Goal: Task Accomplishment & Management: Manage account settings

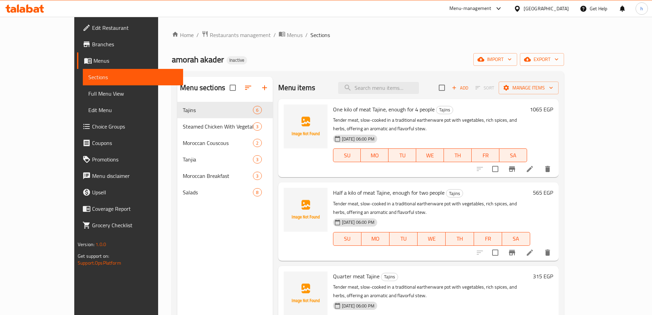
click at [93, 60] on span "Menus" at bounding box center [135, 60] width 84 height 8
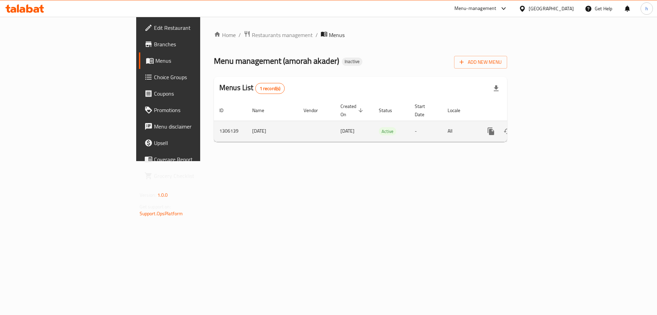
click at [545, 127] on icon "enhanced table" at bounding box center [540, 131] width 8 height 8
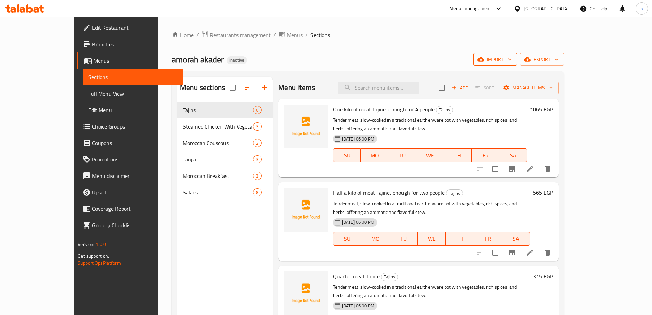
click at [512, 59] on span "import" at bounding box center [495, 59] width 33 height 9
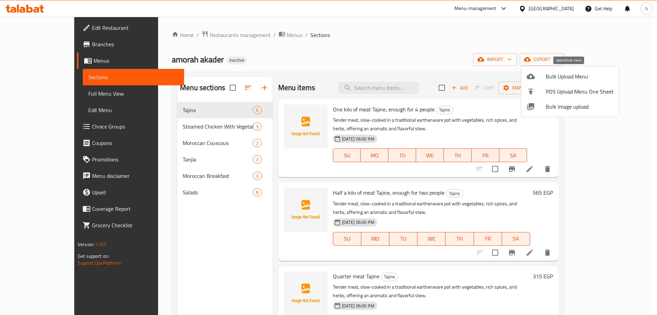
click at [556, 78] on span "Bulk Upload Menu" at bounding box center [580, 76] width 68 height 8
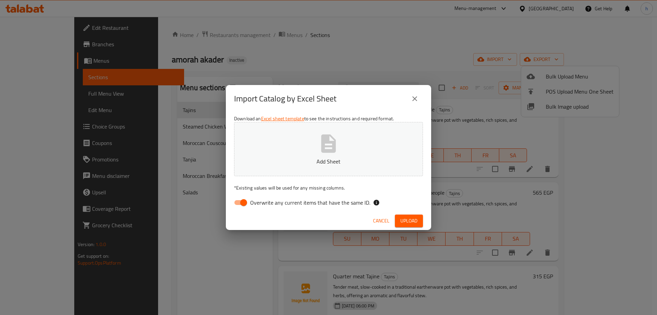
click at [244, 201] on input "Overwrite any current items that have the same ID." at bounding box center [243, 202] width 39 height 13
checkbox input "false"
click at [321, 148] on icon "button" at bounding box center [329, 143] width 22 height 22
click at [405, 220] on span "Upload" at bounding box center [409, 220] width 17 height 9
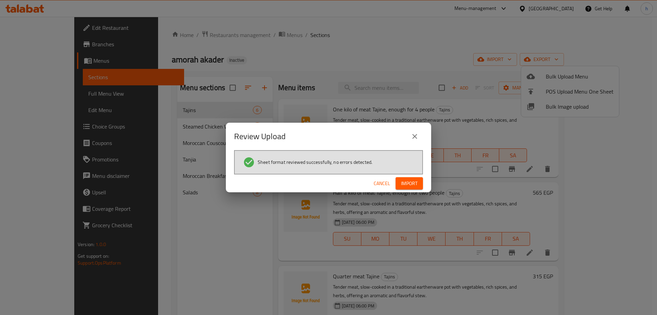
click at [411, 183] on span "Import" at bounding box center [409, 183] width 16 height 9
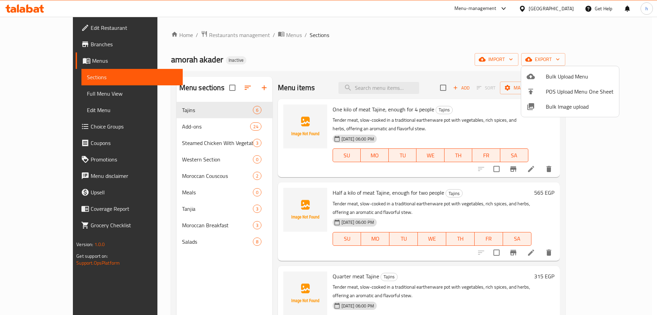
click at [380, 46] on div at bounding box center [328, 157] width 657 height 315
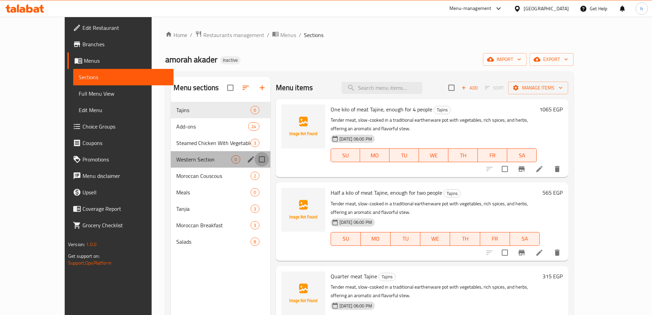
click at [255, 159] on input "Menu sections" at bounding box center [262, 159] width 14 height 14
checkbox input "true"
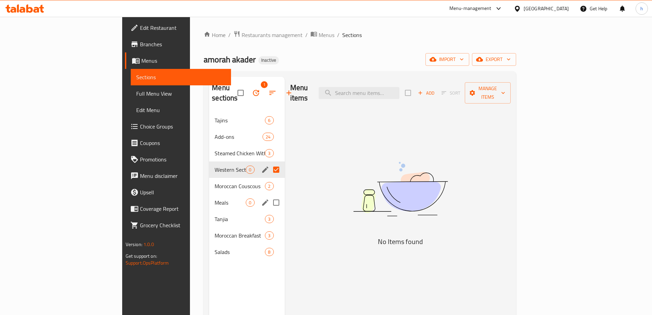
click at [269, 195] on input "Menu sections" at bounding box center [276, 202] width 14 height 14
checkbox input "true"
click at [252, 89] on icon "button" at bounding box center [256, 93] width 8 height 8
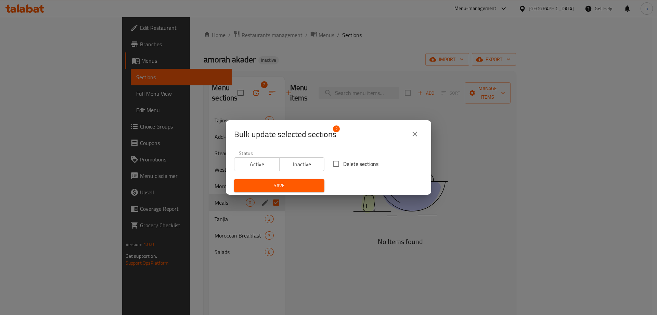
click at [396, 47] on div "Bulk update selected sections 2 Status Active Inactive Delete sections Save" at bounding box center [328, 157] width 657 height 315
click at [415, 136] on icon "close" at bounding box center [415, 134] width 8 height 8
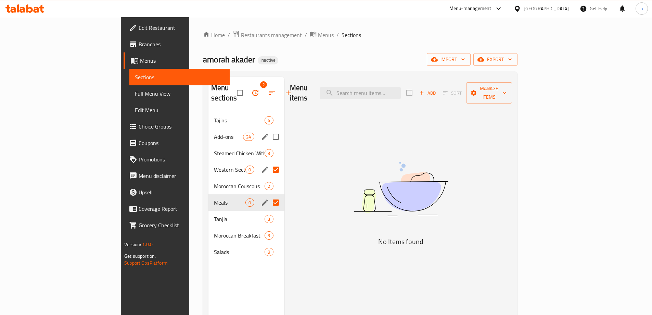
click at [269, 129] on input "Menu sections" at bounding box center [276, 136] width 14 height 14
checkbox input "true"
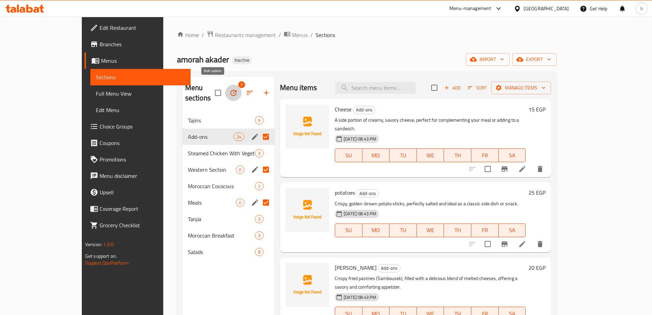
click at [229, 89] on icon "button" at bounding box center [233, 93] width 8 height 8
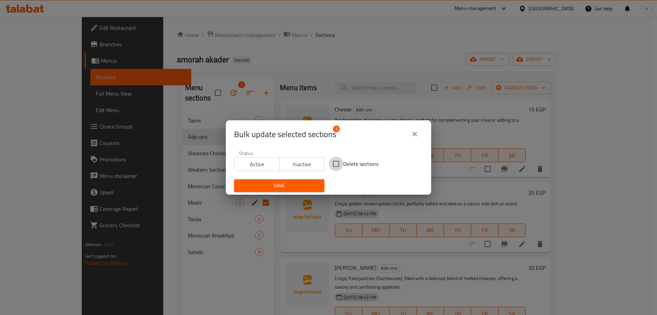
click at [333, 163] on input "Delete sections" at bounding box center [336, 163] width 14 height 14
checkbox input "true"
click at [294, 186] on span "Save" at bounding box center [279, 185] width 79 height 9
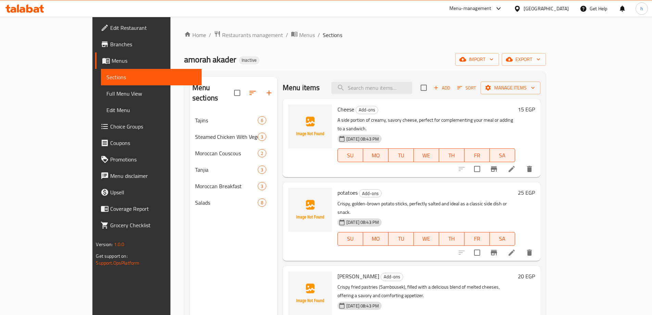
click at [333, 43] on div "Home / Restaurants management / Menus / Sections amorah akader Inactive import …" at bounding box center [365, 213] width 362 height 366
click at [494, 60] on span "import" at bounding box center [477, 59] width 33 height 9
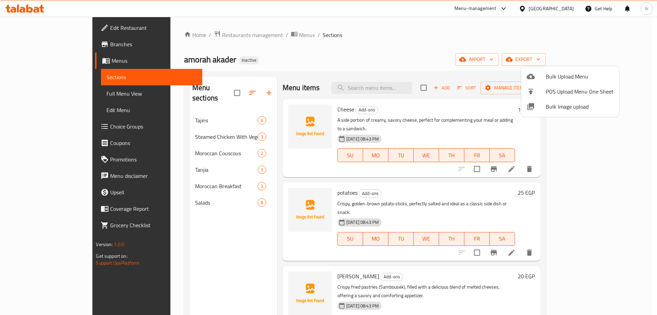
click at [532, 78] on icon at bounding box center [531, 76] width 8 height 5
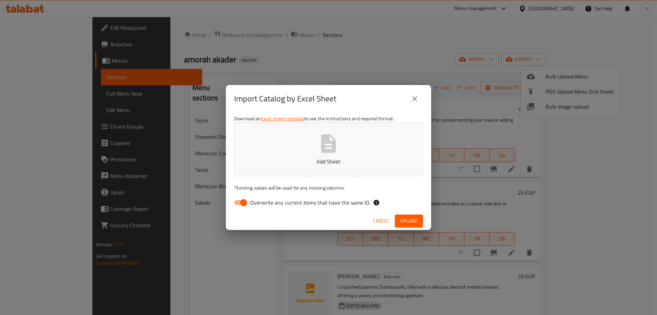
click at [334, 152] on icon "button" at bounding box center [328, 143] width 15 height 18
click at [245, 201] on input "Overwrite any current items that have the same ID." at bounding box center [243, 202] width 39 height 13
checkbox input "false"
click at [408, 219] on span "Upload" at bounding box center [409, 220] width 17 height 9
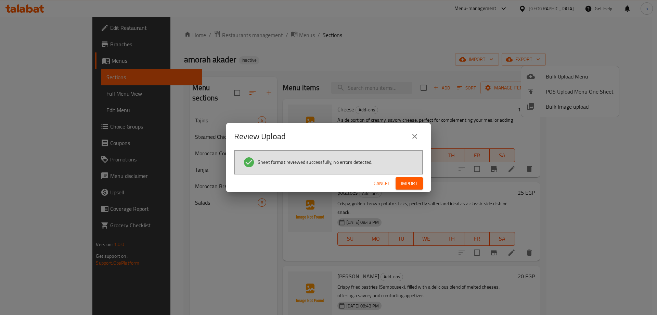
click at [410, 184] on span "Import" at bounding box center [409, 183] width 16 height 9
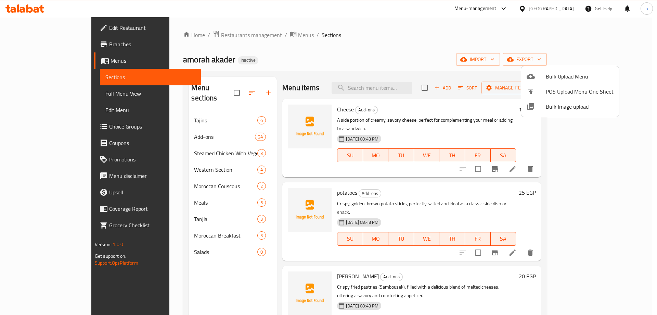
click at [148, 124] on div at bounding box center [328, 157] width 657 height 315
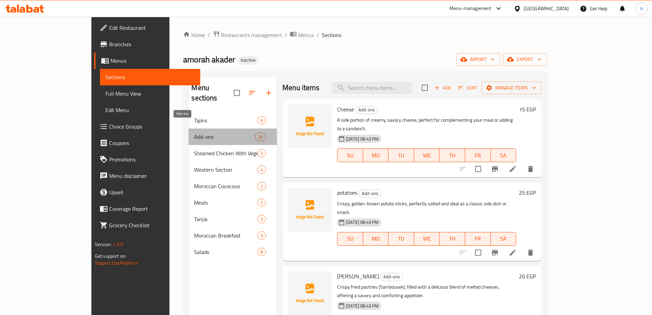
click at [194, 132] on span "Add-ons" at bounding box center [224, 136] width 61 height 8
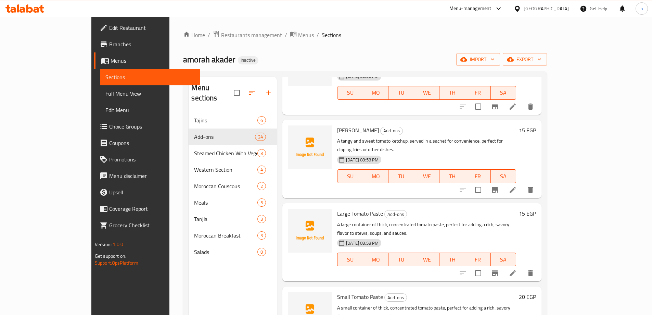
scroll to position [514, 0]
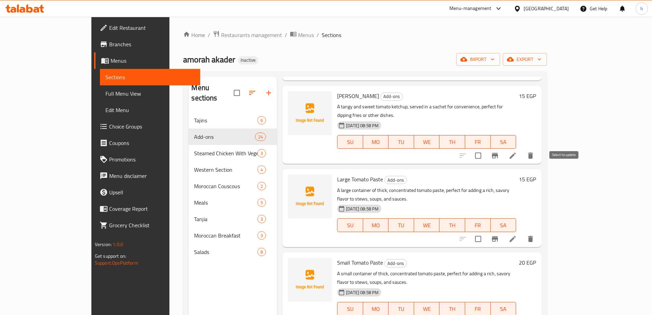
click at [485, 231] on input "checkbox" at bounding box center [478, 238] width 14 height 14
checkbox input "true"
click at [533, 236] on icon "delete" at bounding box center [530, 239] width 5 height 6
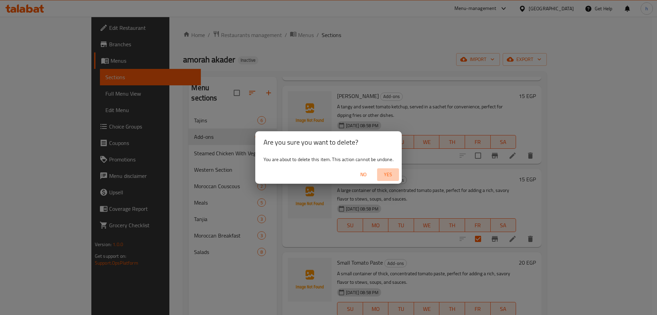
click at [385, 173] on span "Yes" at bounding box center [388, 174] width 16 height 9
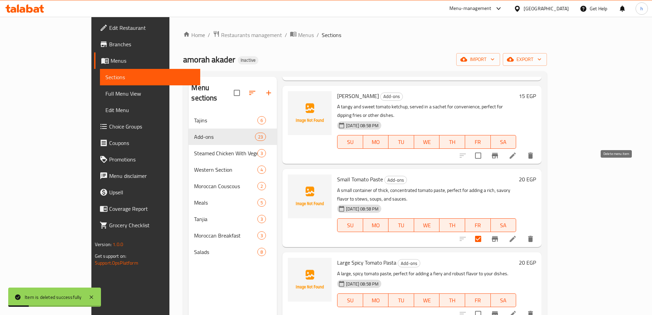
click at [533, 236] on icon "delete" at bounding box center [530, 239] width 5 height 6
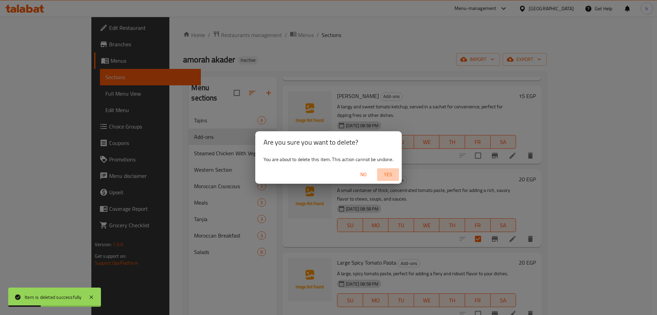
click at [389, 174] on span "Yes" at bounding box center [388, 174] width 16 height 9
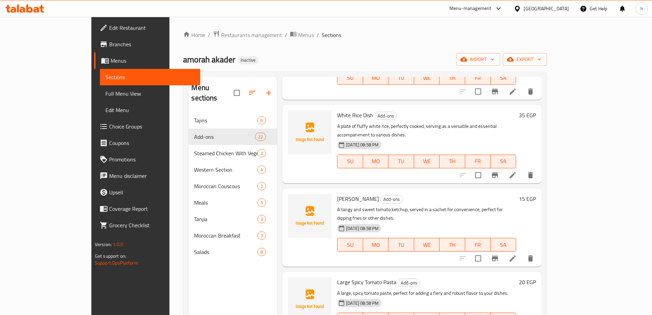
scroll to position [445, 0]
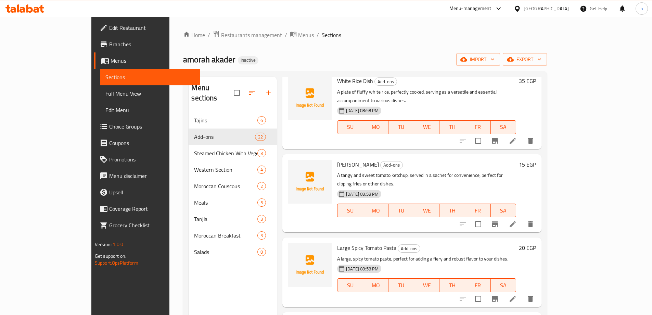
click at [522, 292] on li at bounding box center [512, 298] width 19 height 12
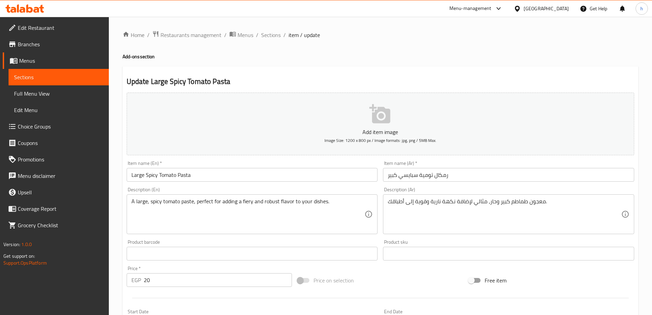
click at [162, 175] on input "Large Spicy Tomato Pasta" at bounding box center [252, 175] width 251 height 14
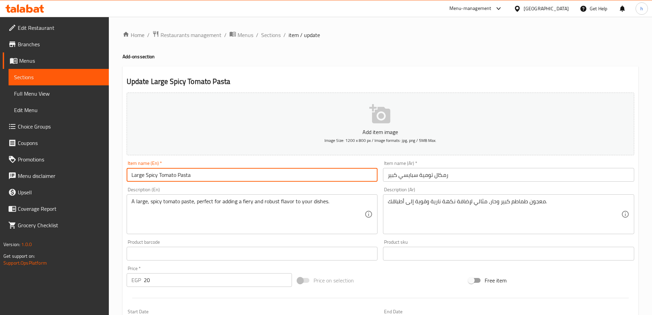
drag, startPoint x: 162, startPoint y: 175, endPoint x: 193, endPoint y: 175, distance: 31.8
click at [193, 175] on input "Large Spicy Tomato Pasta" at bounding box center [252, 175] width 251 height 14
paste input "Garlic Dip"
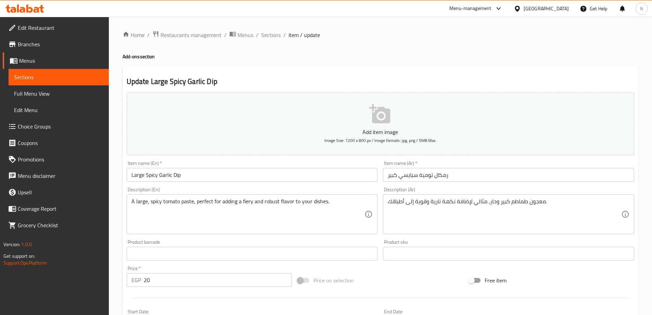
click at [144, 175] on input "Large Spicy Garlic Dip" at bounding box center [252, 175] width 251 height 14
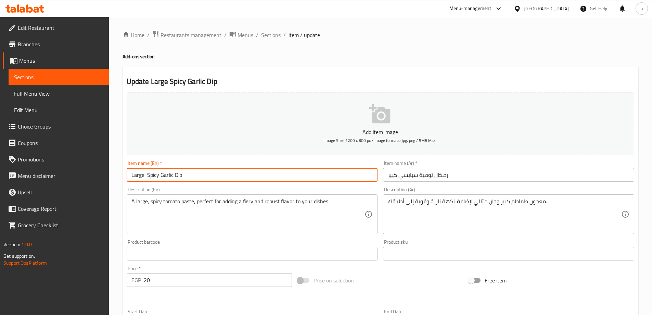
paste input "Ramkal"
type input "Large Ramkal Spicy Garlic Dip"
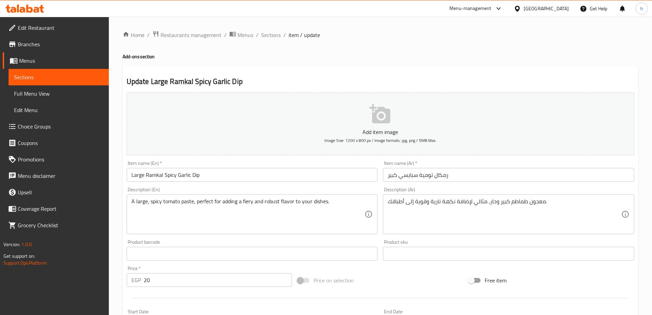
click at [233, 189] on div "Description (En) A large, spicy tomato paste, perfect for adding a fiery and ro…" at bounding box center [252, 210] width 251 height 47
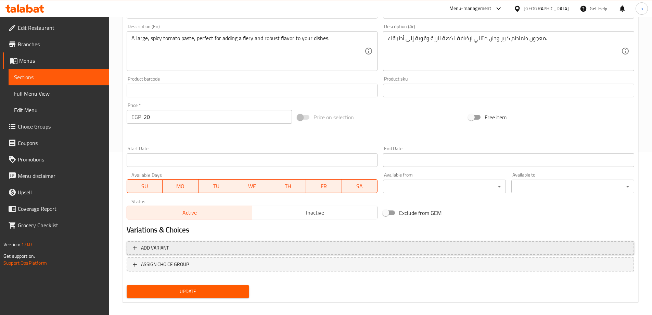
scroll to position [169, 0]
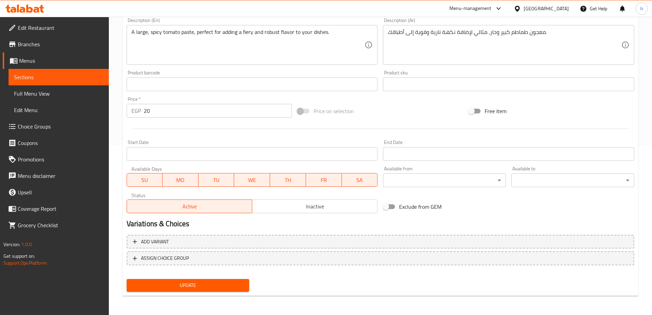
click at [225, 286] on span "Update" at bounding box center [188, 285] width 112 height 9
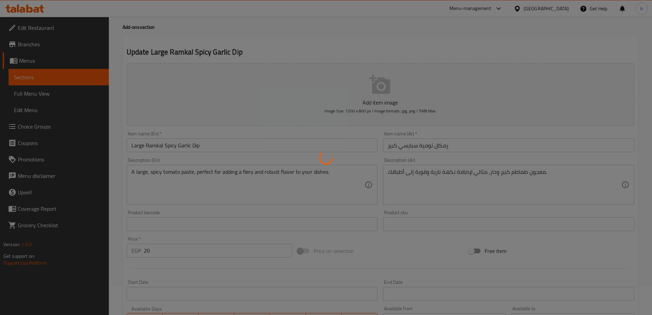
scroll to position [0, 0]
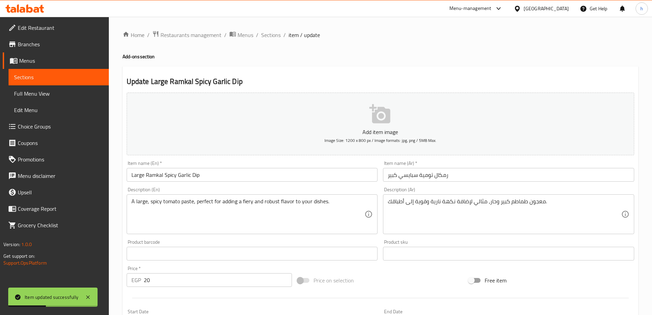
click at [61, 76] on span "Sections" at bounding box center [58, 77] width 89 height 8
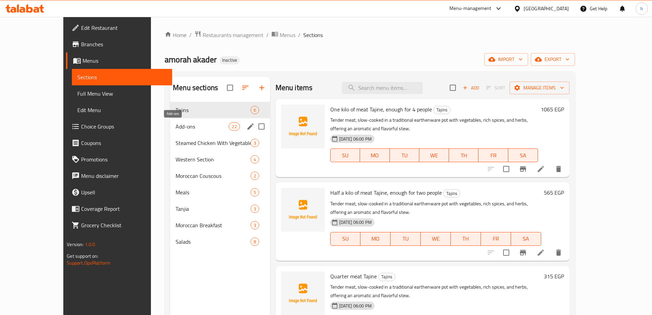
click at [176, 127] on span "Add-ons" at bounding box center [202, 126] width 53 height 8
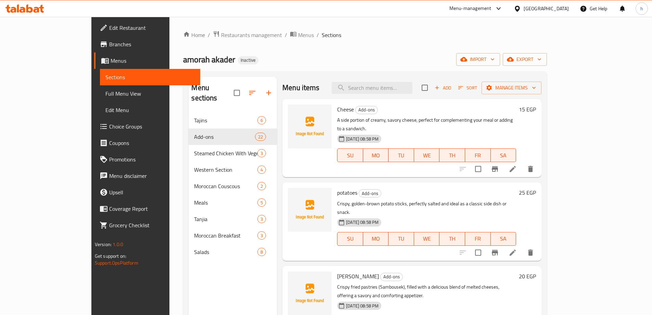
click at [373, 52] on div "Home / Restaurants management / Menus / Sections amorah akader Inactive import …" at bounding box center [365, 213] width 364 height 366
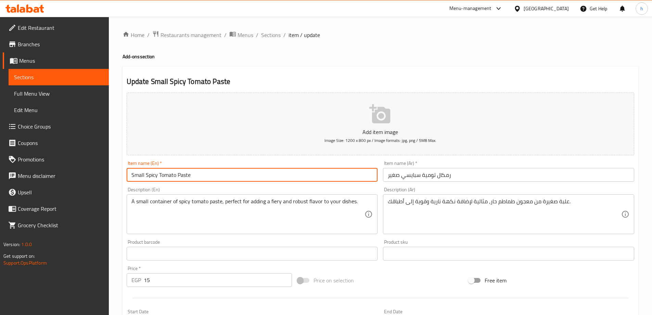
click at [144, 176] on input "Small Spicy Tomato Paste" at bounding box center [252, 175] width 251 height 14
paste input "Ramkal"
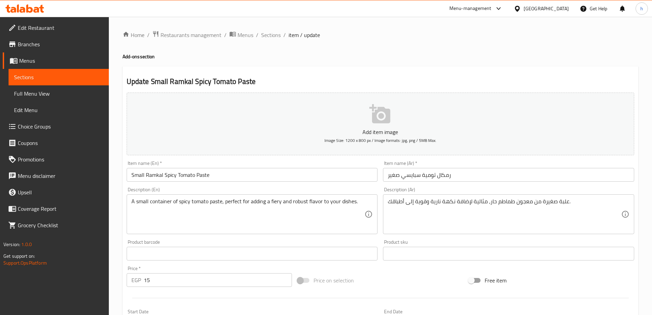
click at [179, 177] on input "Small Ramkal Spicy Tomato Paste" at bounding box center [252, 175] width 251 height 14
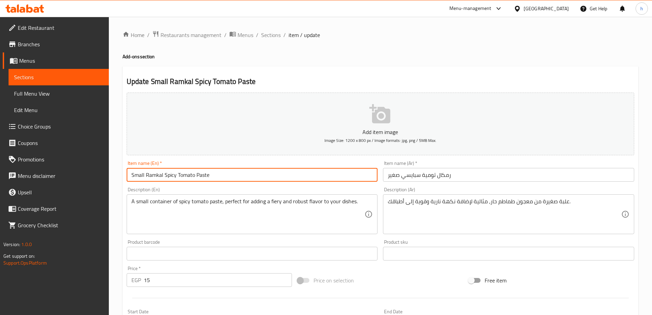
drag, startPoint x: 179, startPoint y: 177, endPoint x: 199, endPoint y: 177, distance: 20.2
click at [199, 177] on input "Small Ramkal Spicy Tomato Paste" at bounding box center [252, 175] width 251 height 14
paste input "Garlic Dip"
type input "Small Ramkal Spicy Garlic Dip"
click at [324, 71] on div "Update Small Ramkal Spicy Garlic Dip Add item image Image Size: 1200 x 800 px /…" at bounding box center [381, 265] width 516 height 398
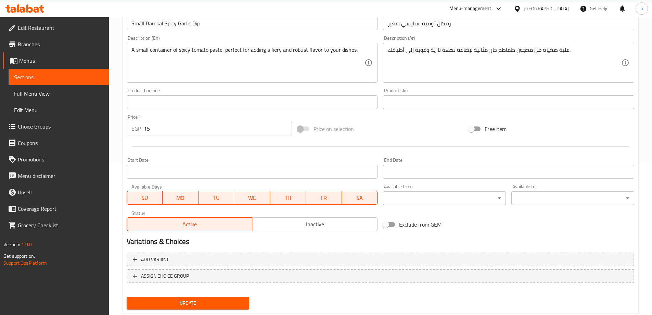
scroll to position [169, 0]
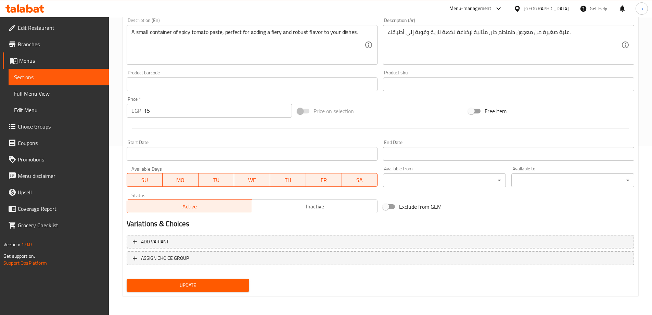
click at [236, 288] on span "Update" at bounding box center [188, 285] width 112 height 9
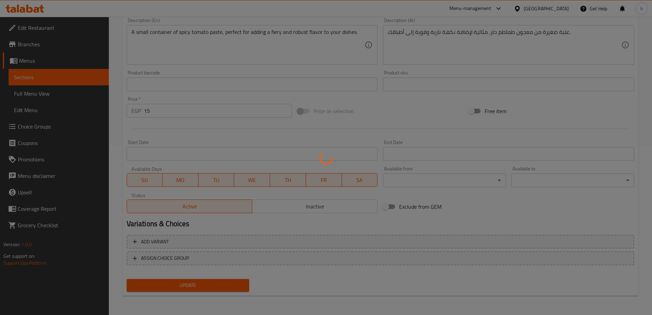
scroll to position [0, 0]
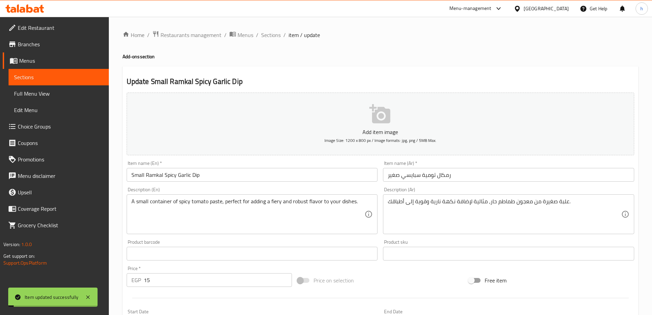
click at [61, 75] on span "Sections" at bounding box center [58, 77] width 89 height 8
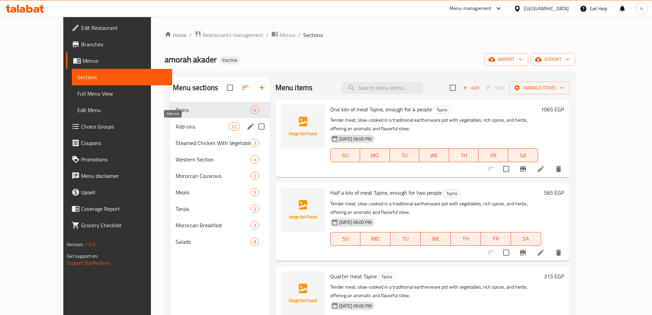
click at [176, 126] on span "Add-ons" at bounding box center [202, 126] width 53 height 8
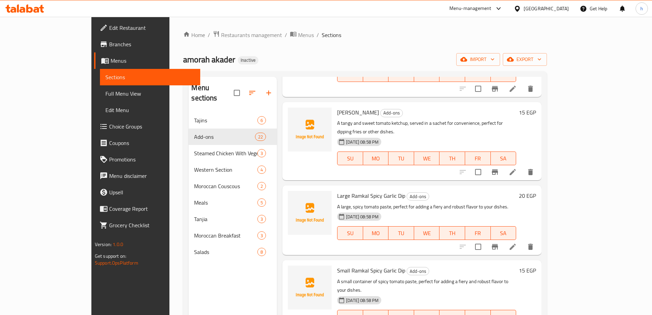
scroll to position [514, 0]
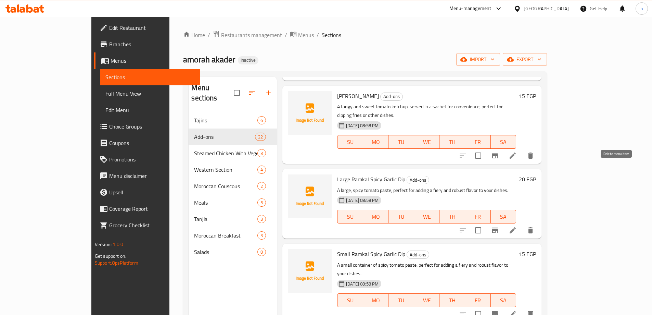
click at [535, 226] on icon "delete" at bounding box center [531, 230] width 8 height 8
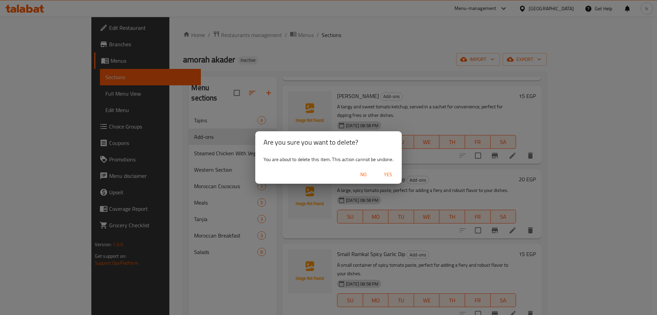
click at [381, 175] on span "Yes" at bounding box center [388, 174] width 16 height 9
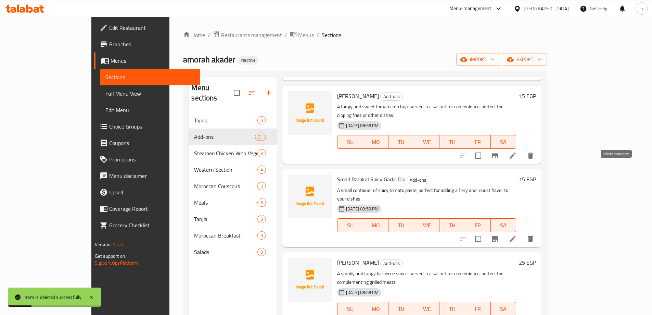
click at [535, 234] on icon "delete" at bounding box center [531, 238] width 8 height 8
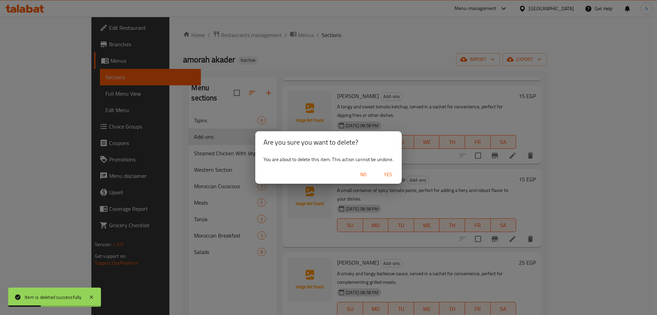
click at [387, 174] on span "Yes" at bounding box center [388, 174] width 16 height 9
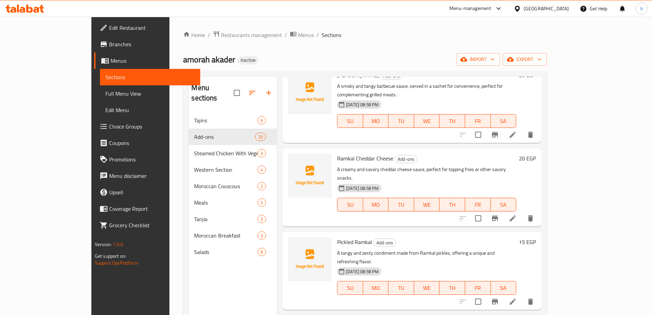
scroll to position [650, 0]
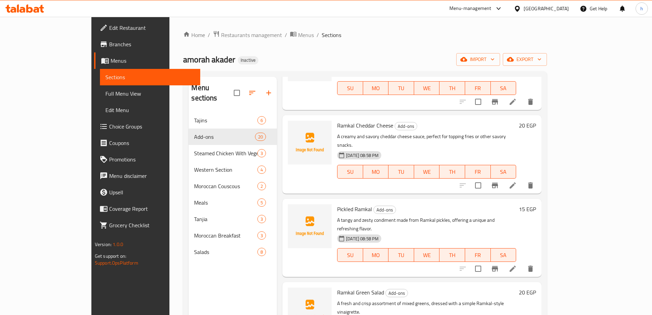
click at [517, 264] on icon at bounding box center [513, 268] width 8 height 8
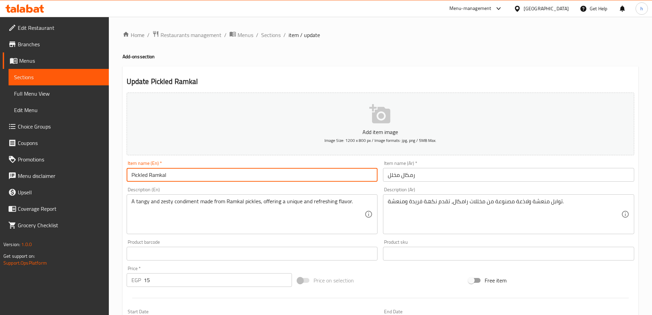
click at [149, 177] on input "Pickled Ramkal" at bounding box center [252, 175] width 251 height 14
type input "Pickle Ramkal"
click at [290, 78] on h2 "Update Pickle Ramkal" at bounding box center [381, 81] width 508 height 10
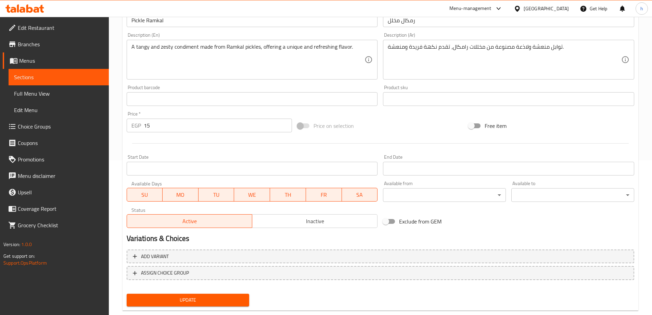
scroll to position [169, 0]
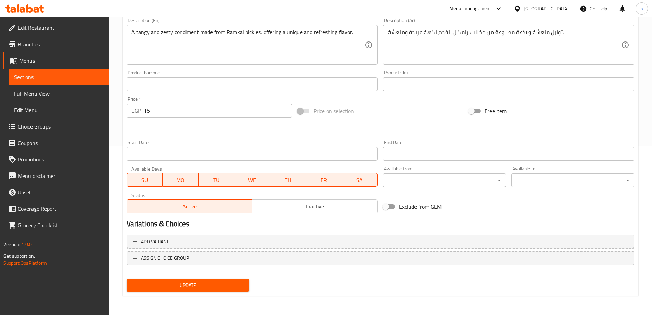
click at [200, 286] on span "Update" at bounding box center [188, 285] width 112 height 9
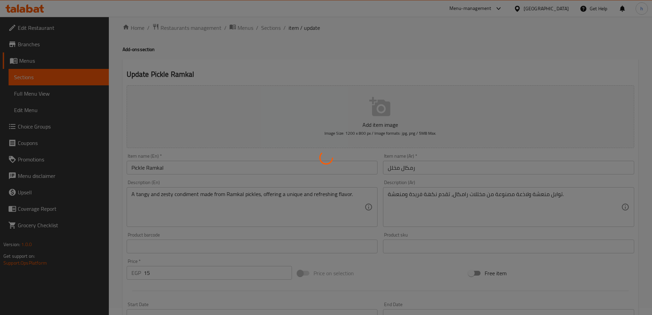
scroll to position [0, 0]
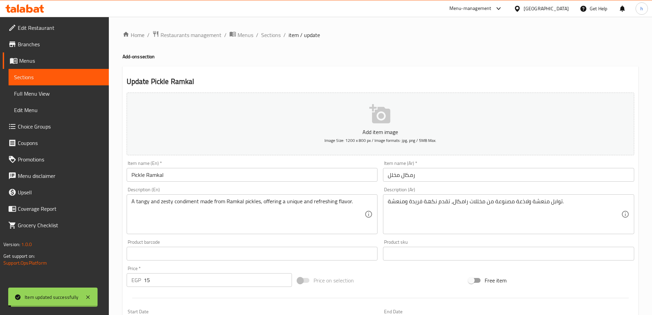
click at [54, 78] on span "Sections" at bounding box center [58, 77] width 89 height 8
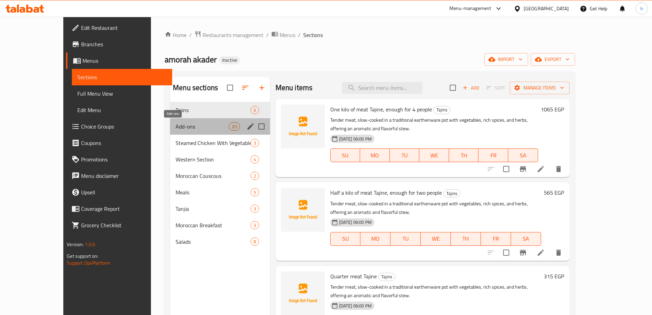
click at [176, 126] on span "Add-ons" at bounding box center [202, 126] width 53 height 8
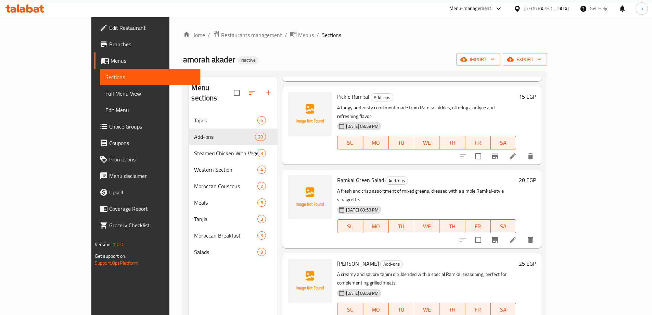
scroll to position [856, 0]
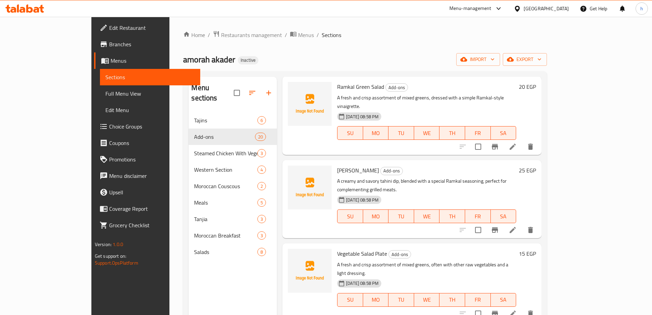
click at [522, 307] on li at bounding box center [512, 313] width 19 height 12
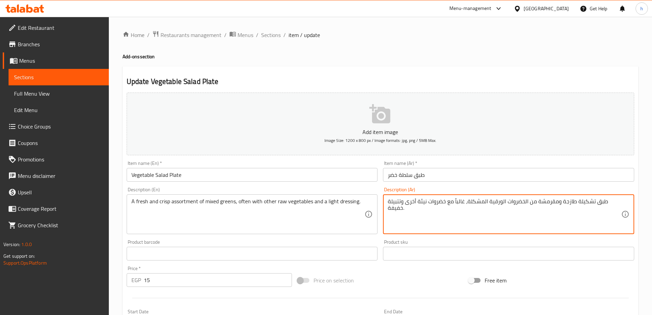
click at [437, 203] on textarea "طبق تشكيلة طازجة ومقرمشة من الخضروات الورقية المشكلة، غالباً مع خضروات نيئة أخر…" at bounding box center [504, 214] width 233 height 33
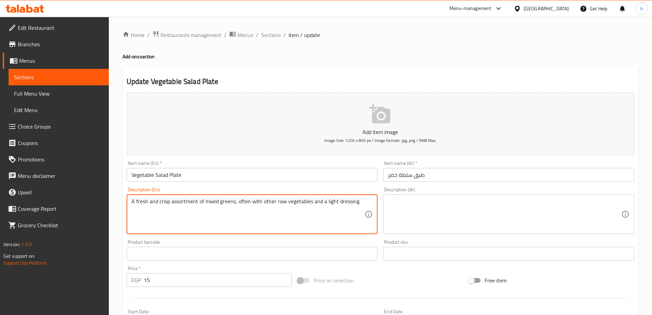
click at [357, 204] on textarea "A fresh and crisp assortment of mixed greens, often with other raw vegetables a…" at bounding box center [247, 214] width 233 height 33
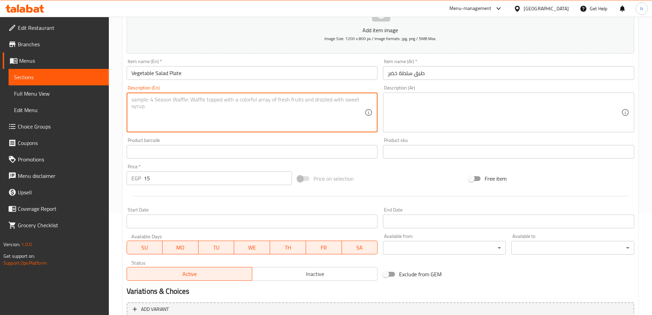
scroll to position [169, 0]
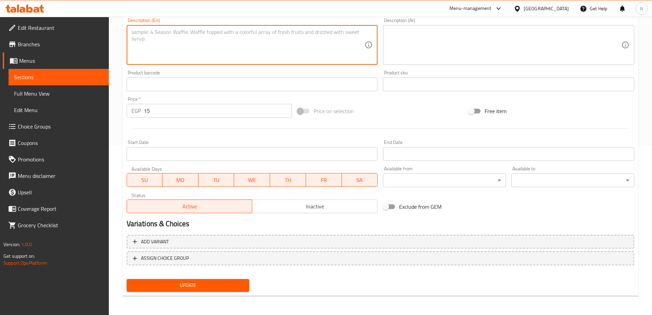
click at [162, 286] on span "Update" at bounding box center [188, 285] width 112 height 9
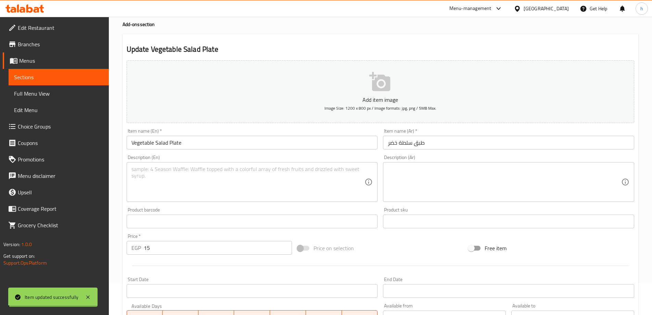
scroll to position [0, 0]
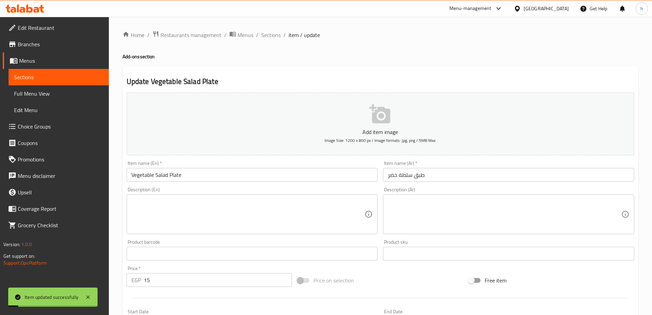
click at [52, 80] on span "Sections" at bounding box center [58, 77] width 89 height 8
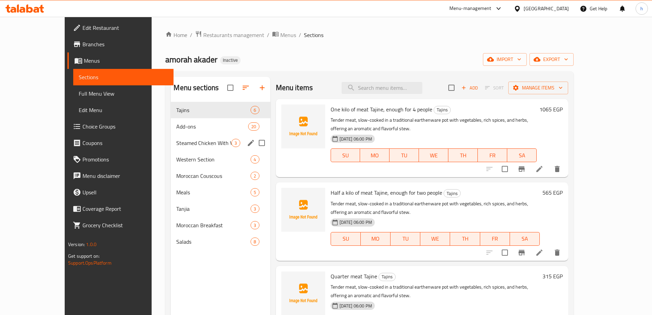
click at [171, 130] on div "Add-ons 20" at bounding box center [220, 126] width 99 height 16
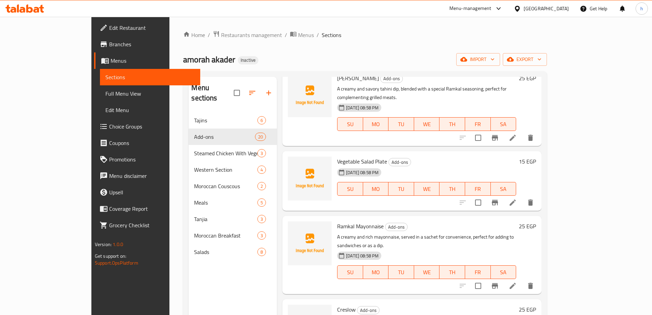
scroll to position [993, 0]
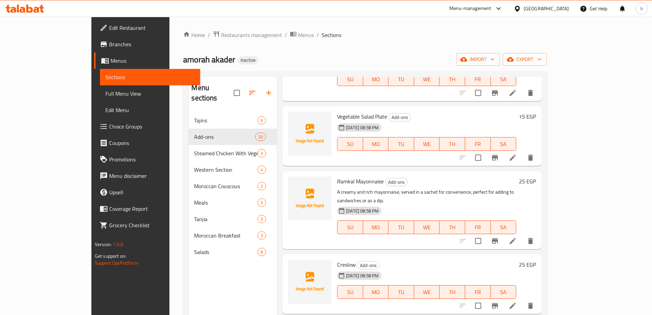
click at [517, 301] on icon at bounding box center [513, 305] width 8 height 8
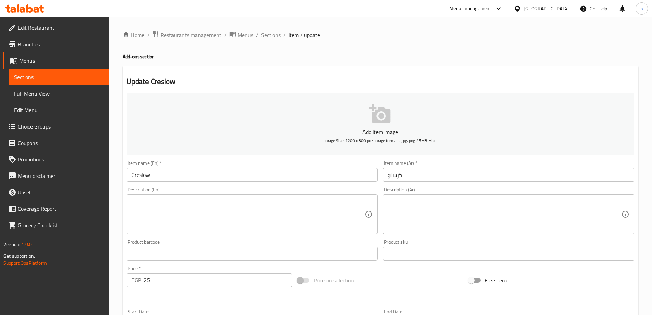
click at [134, 175] on input "Creslow" at bounding box center [252, 175] width 251 height 14
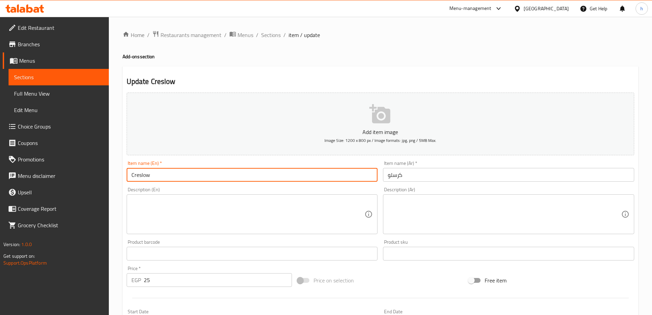
click at [134, 175] on input "Creslow" at bounding box center [252, 175] width 251 height 14
paste input "oleslaw"
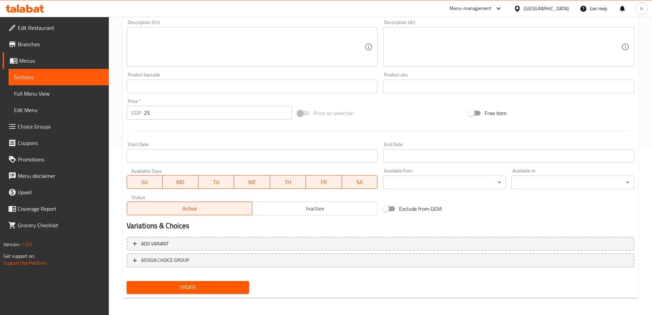
scroll to position [169, 0]
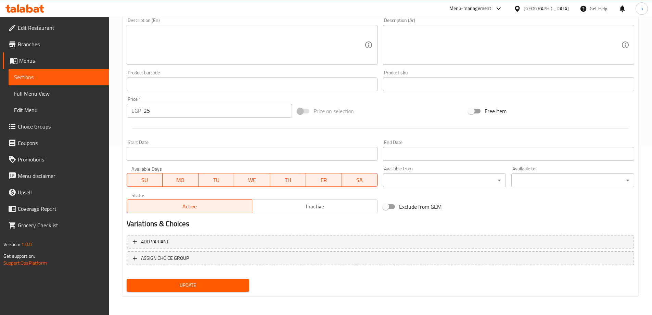
type input "Coleslaw"
click at [223, 286] on span "Update" at bounding box center [188, 285] width 112 height 9
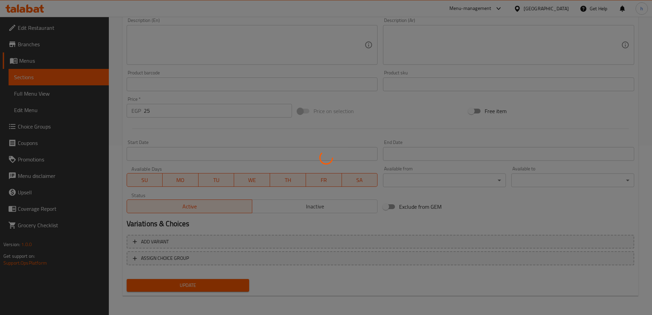
scroll to position [0, 0]
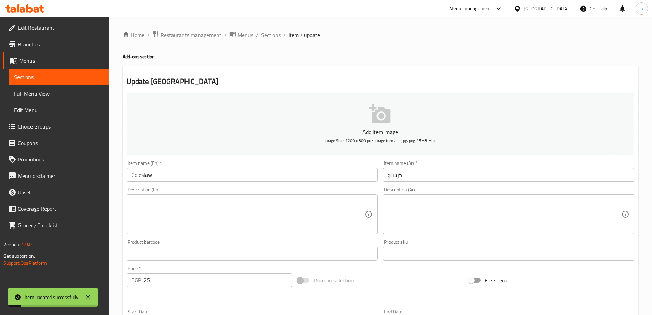
click at [53, 74] on span "Sections" at bounding box center [58, 77] width 89 height 8
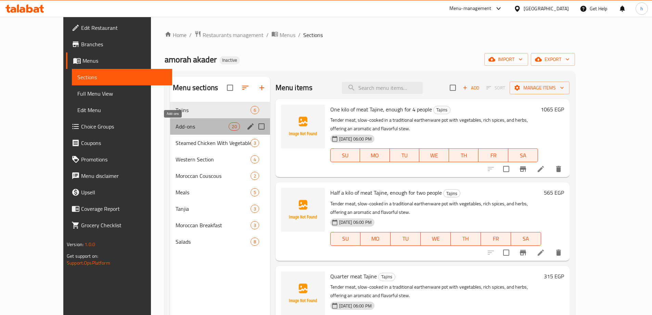
click at [176, 127] on span "Add-ons" at bounding box center [202, 126] width 53 height 8
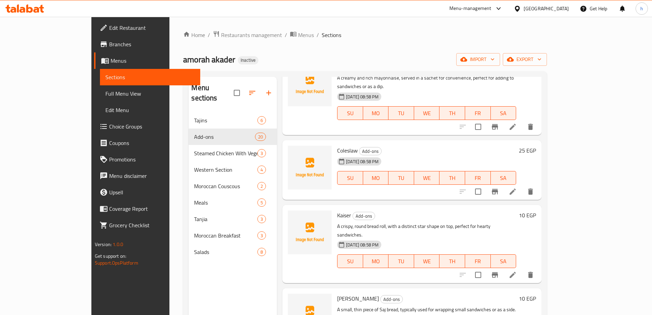
scroll to position [1130, 0]
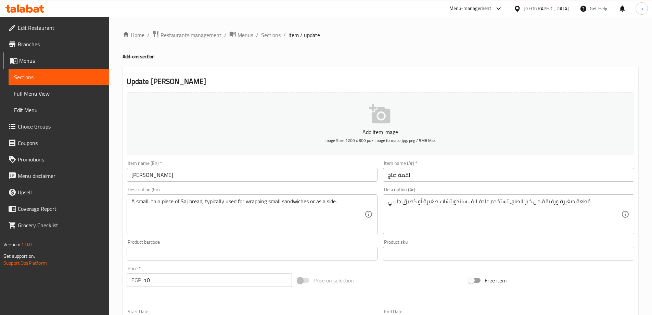
click at [152, 175] on input "[PERSON_NAME]" at bounding box center [252, 175] width 251 height 14
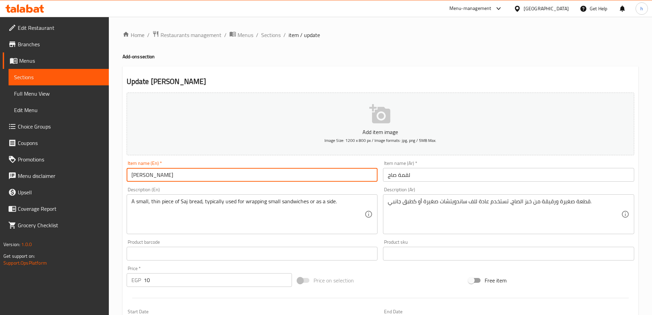
click at [152, 175] on input "[PERSON_NAME]" at bounding box center [252, 175] width 251 height 14
paste input "saj loqma"
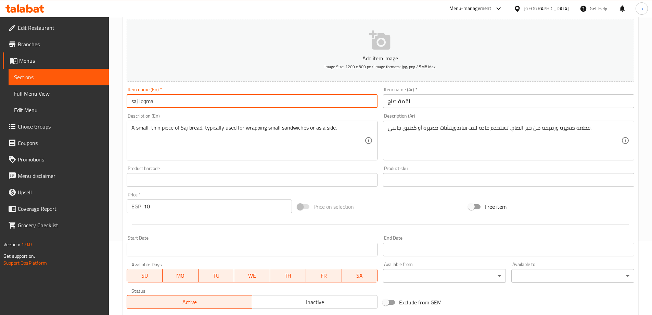
scroll to position [66, 0]
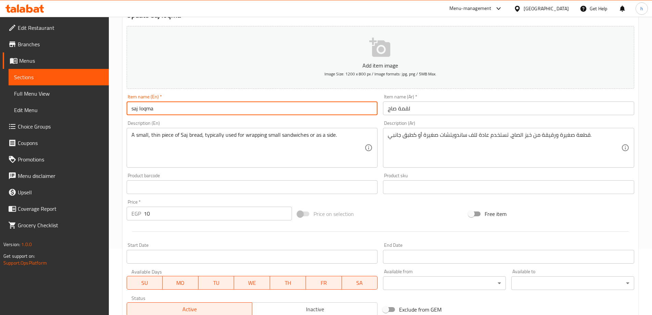
type input "saj loqma"
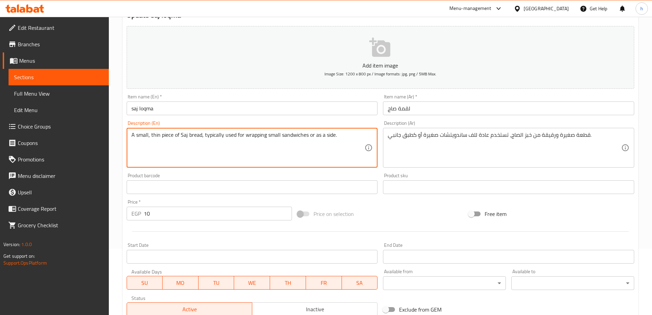
drag, startPoint x: 215, startPoint y: 136, endPoint x: 228, endPoint y: 137, distance: 13.4
click at [228, 137] on textarea "A small, thin piece of Saj bread, typically used for wrapping small sandwiches …" at bounding box center [247, 147] width 233 height 33
paste textarea "common"
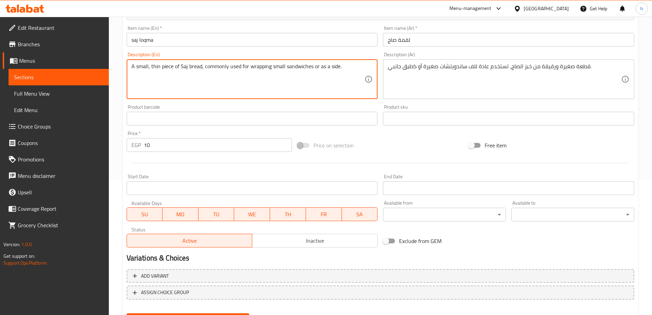
scroll to position [169, 0]
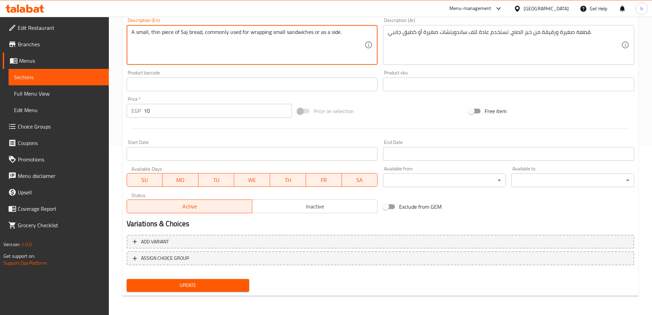
type textarea "A small, thin piece of Saj bread, commonly used for wrapping small sandwiches o…"
click at [196, 287] on span "Update" at bounding box center [188, 285] width 112 height 9
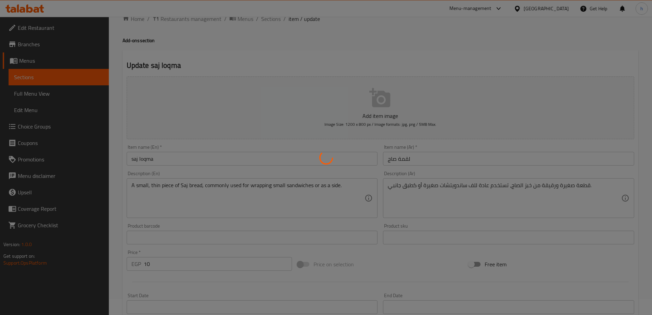
scroll to position [0, 0]
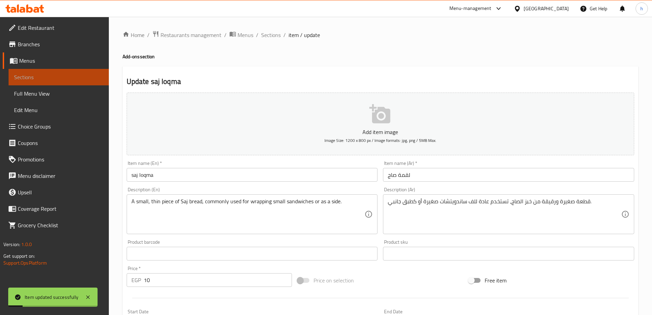
click at [78, 79] on span "Sections" at bounding box center [58, 77] width 89 height 8
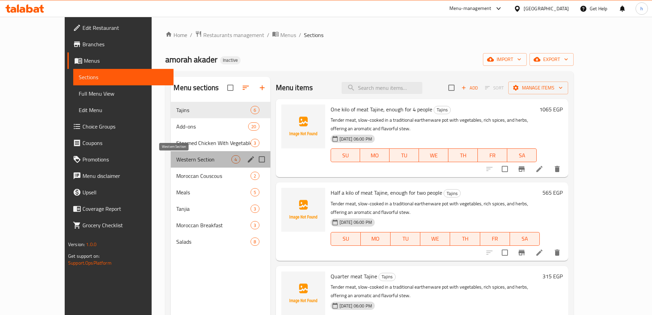
click at [176, 159] on span "Western Section" at bounding box center [203, 159] width 55 height 8
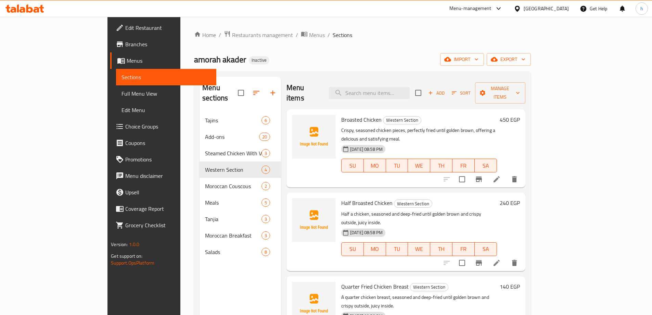
scroll to position [2, 0]
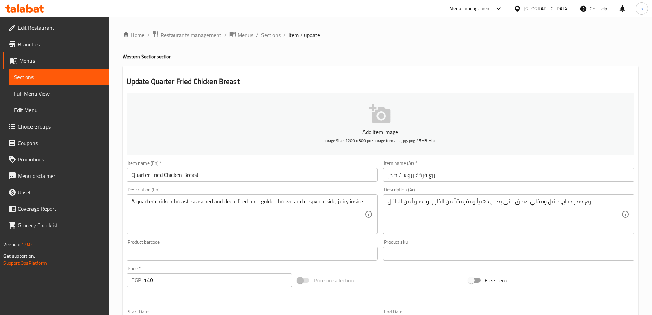
click at [154, 176] on input "Quarter Fried Chicken Breast" at bounding box center [252, 175] width 251 height 14
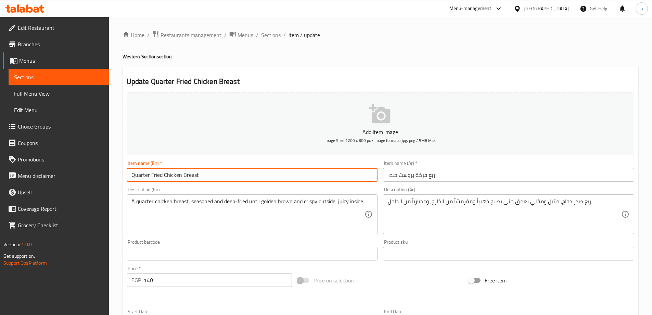
drag, startPoint x: 154, startPoint y: 176, endPoint x: 168, endPoint y: 176, distance: 13.7
click at [168, 176] on input "Quarter Fried Chicken Breast" at bounding box center [252, 175] width 251 height 14
paste input "Broast"
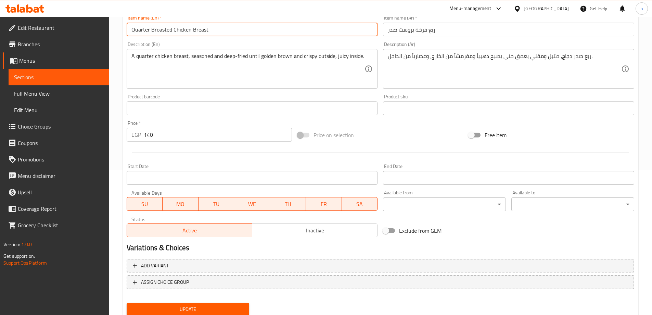
scroll to position [169, 0]
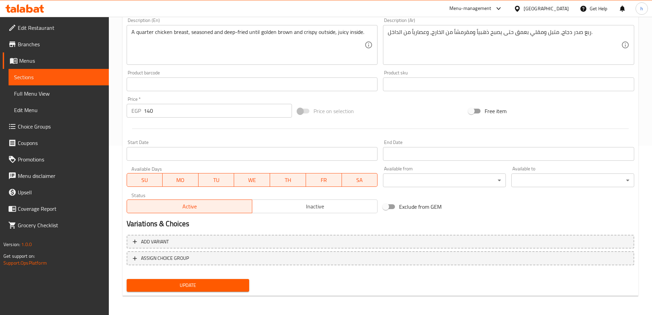
type input "Quarter Broasted Chicken Breast"
click at [202, 286] on span "Update" at bounding box center [188, 285] width 112 height 9
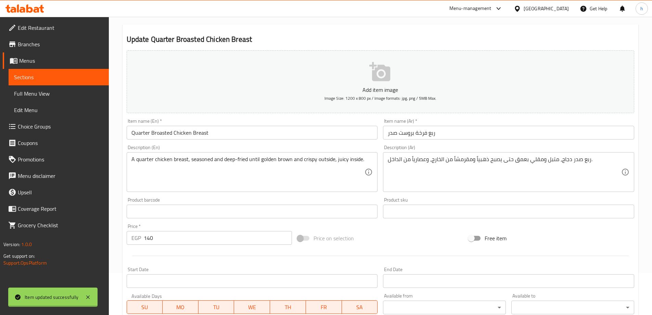
scroll to position [0, 0]
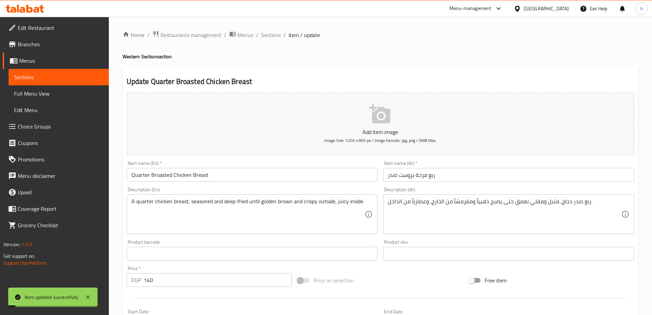
click at [36, 74] on span "Sections" at bounding box center [58, 77] width 89 height 8
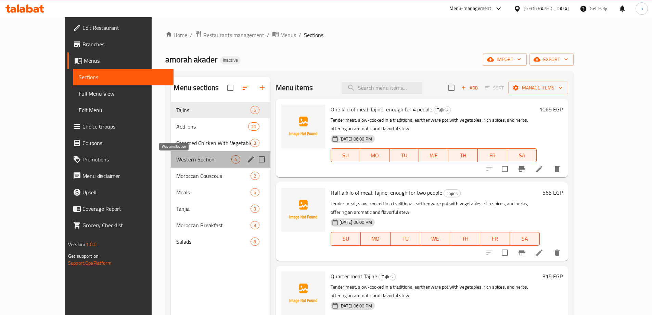
click at [176, 159] on span "Western Section" at bounding box center [203, 159] width 55 height 8
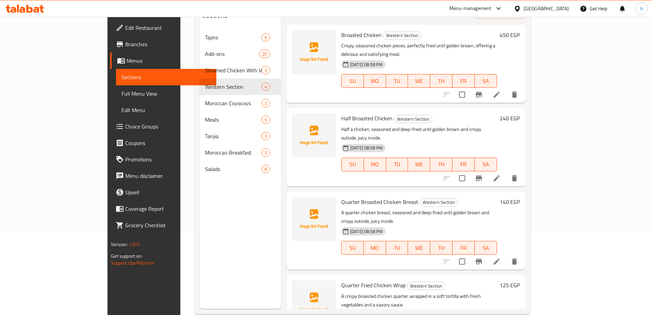
scroll to position [96, 0]
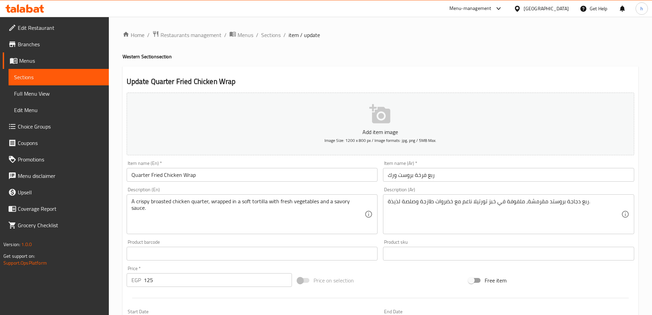
click at [153, 175] on input "Quarter Fried Chicken Wrap" at bounding box center [252, 175] width 251 height 14
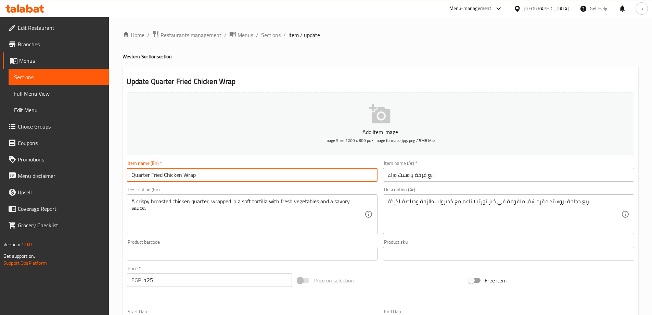
drag, startPoint x: 153, startPoint y: 175, endPoint x: 167, endPoint y: 177, distance: 13.4
click at [167, 177] on input "Quarter Fried Chicken Wrap" at bounding box center [252, 175] width 251 height 14
paste input "Broast"
click at [197, 177] on input "Quarter Broasted Chicken Wrap" at bounding box center [252, 175] width 251 height 14
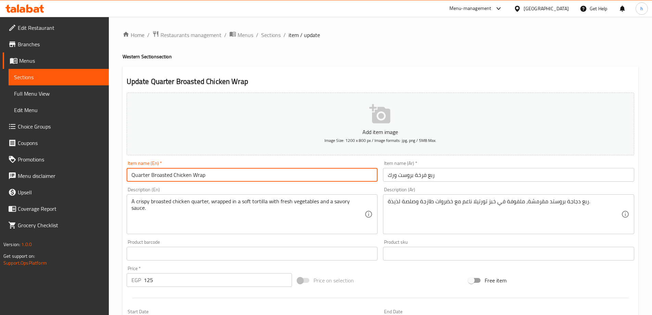
paste input "leg"
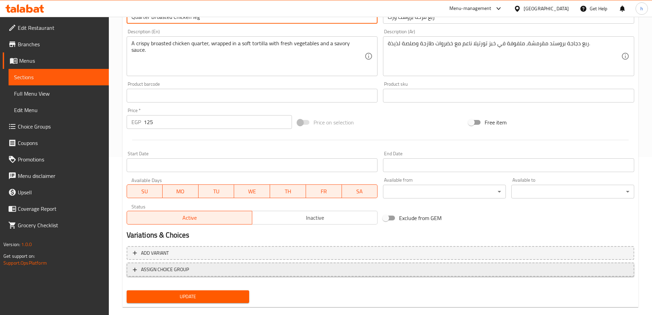
scroll to position [169, 0]
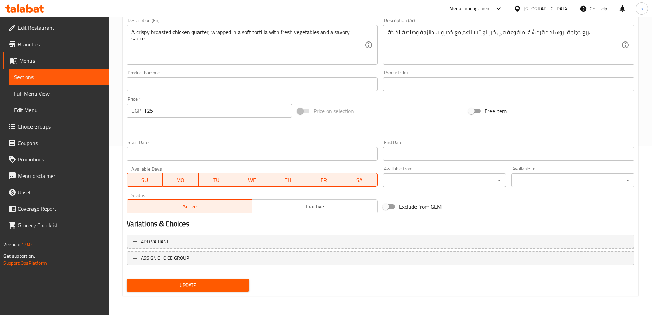
type input "Quarter Broasted Chicken leg"
click at [201, 284] on span "Update" at bounding box center [188, 285] width 112 height 9
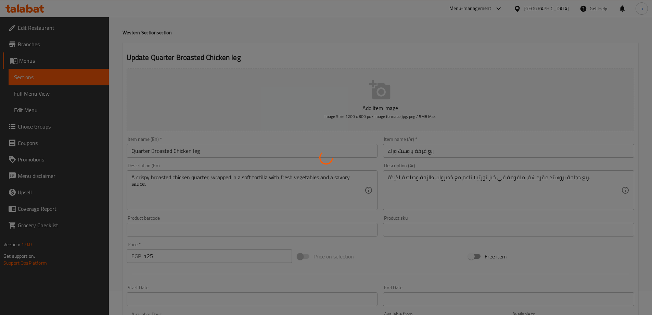
scroll to position [0, 0]
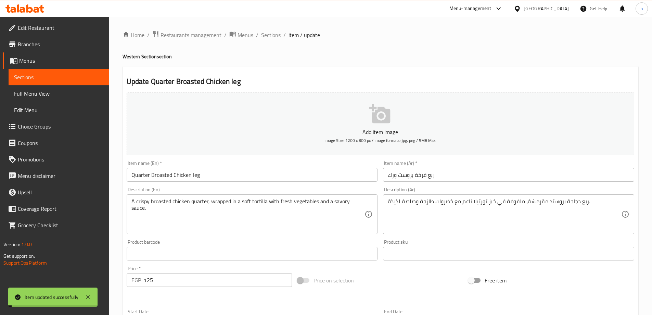
click at [83, 83] on link "Sections" at bounding box center [59, 77] width 100 height 16
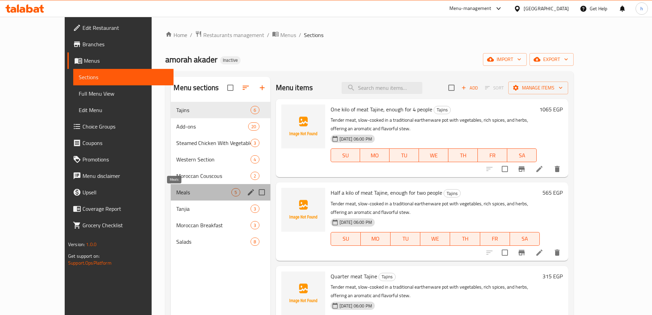
click at [176, 189] on span "Meals" at bounding box center [203, 192] width 55 height 8
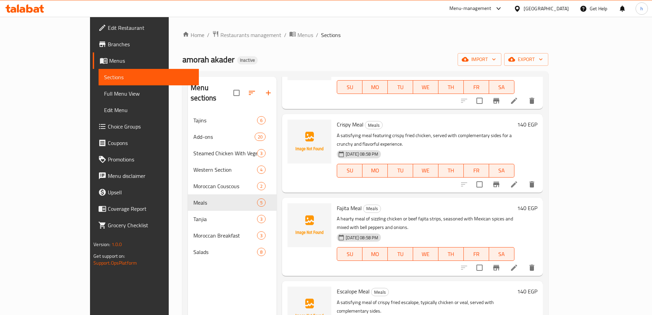
scroll to position [68, 0]
click at [517, 264] on icon at bounding box center [514, 267] width 6 height 6
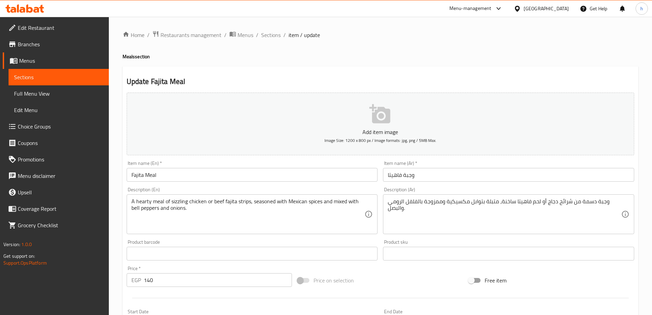
click at [566, 205] on textarea "وجبة دسمة من شرائح دجاج أو لحم فاهيتا ساخنة، متبلة بتوابل مكسيكية وممزوجة بالفل…" at bounding box center [504, 214] width 233 height 33
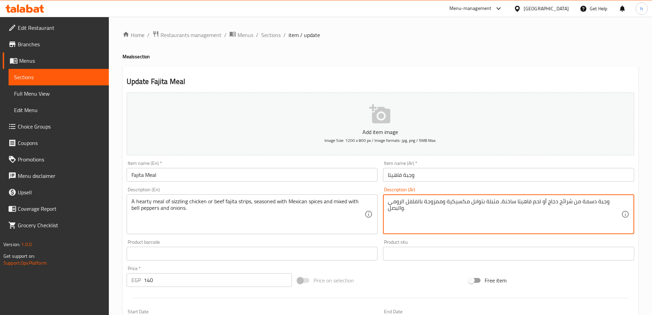
click at [566, 205] on textarea "وجبة دسمة من شرائح دجاج أو لحم فاهيتا ساخنة، متبلة بتوابل مكسيكية وممزوجة بالفل…" at bounding box center [504, 214] width 233 height 33
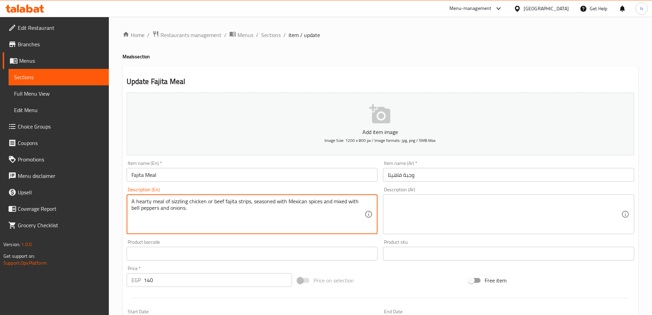
click at [340, 204] on textarea "A hearty meal of sizzling chicken or beef fajita strips, seasoned with Mexican …" at bounding box center [247, 214] width 233 height 33
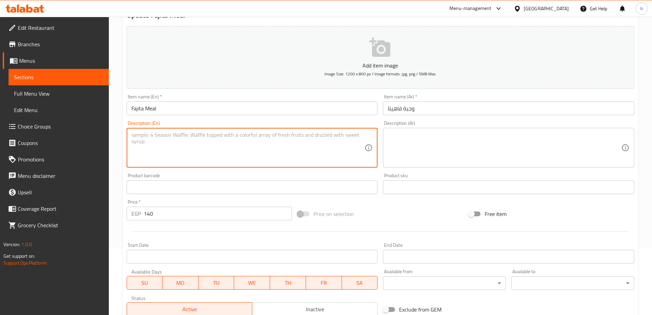
scroll to position [169, 0]
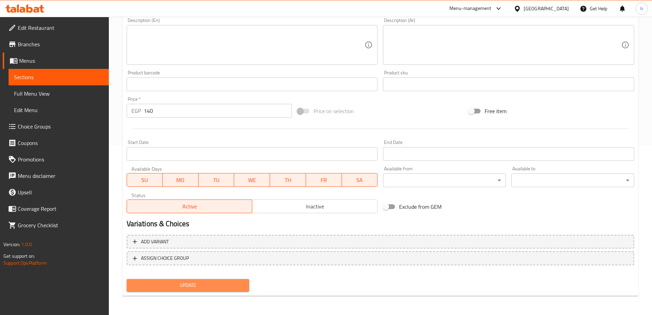
click at [179, 285] on span "Update" at bounding box center [188, 285] width 112 height 9
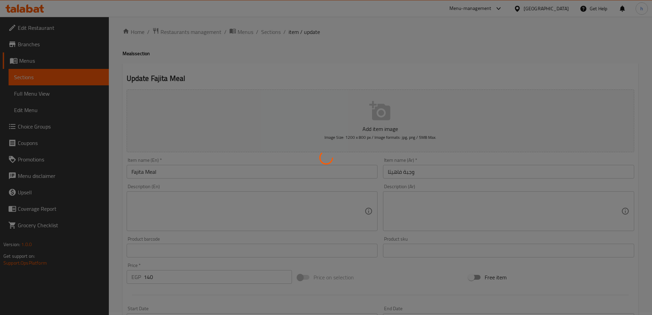
scroll to position [0, 0]
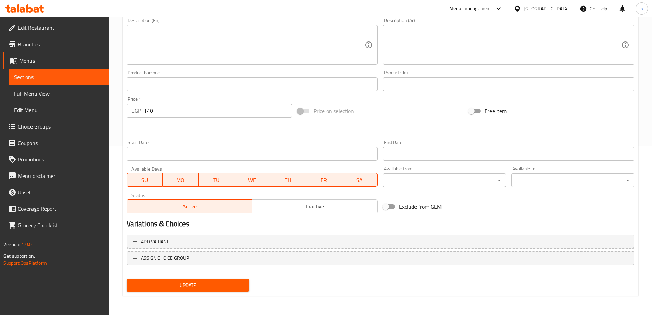
click at [178, 282] on span "Update" at bounding box center [188, 285] width 112 height 9
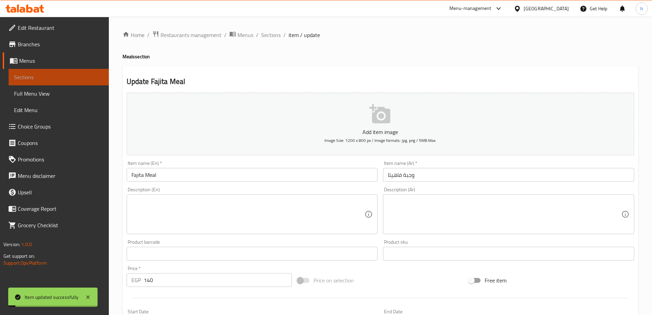
click at [52, 72] on link "Sections" at bounding box center [59, 77] width 100 height 16
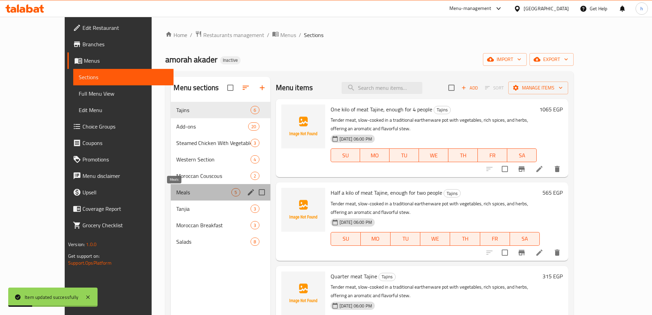
click at [176, 193] on span "Meals" at bounding box center [203, 192] width 55 height 8
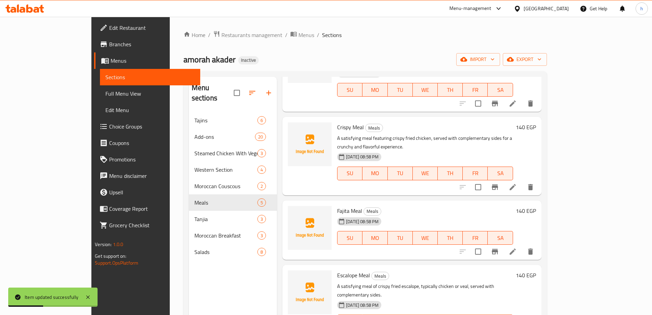
scroll to position [66, 0]
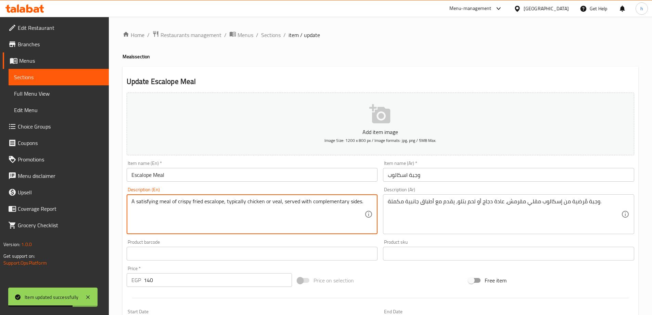
click at [320, 203] on textarea "A satisfying meal of crispy fried escalope, typically chicken or veal, served w…" at bounding box center [247, 214] width 233 height 33
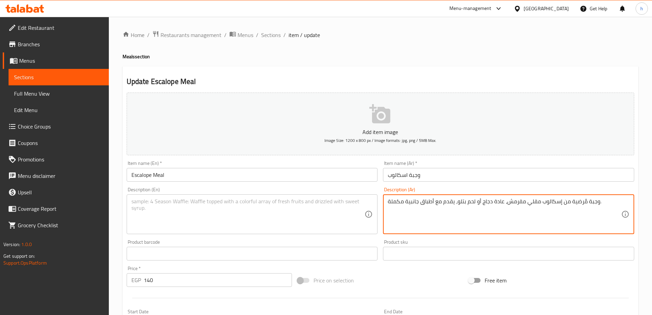
click at [441, 201] on textarea "وجبة مُرضية من إسكالوب مقلي مقرمش، عادة دجاج أو لحم بتلو، يقدم مع أطباق جانبية …" at bounding box center [504, 214] width 233 height 33
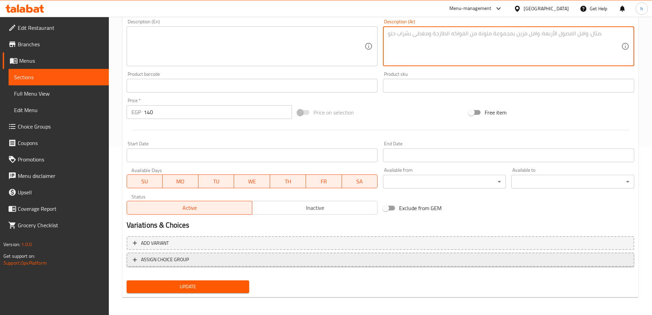
scroll to position [169, 0]
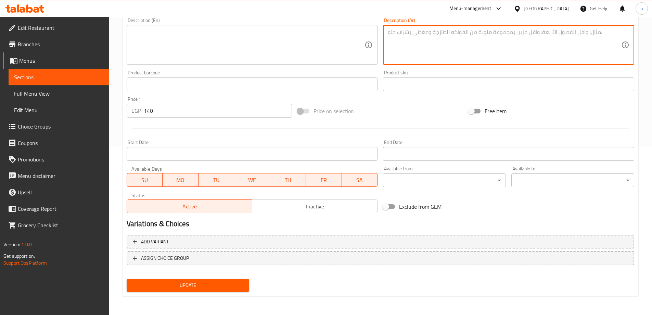
click at [224, 287] on span "Update" at bounding box center [188, 285] width 112 height 9
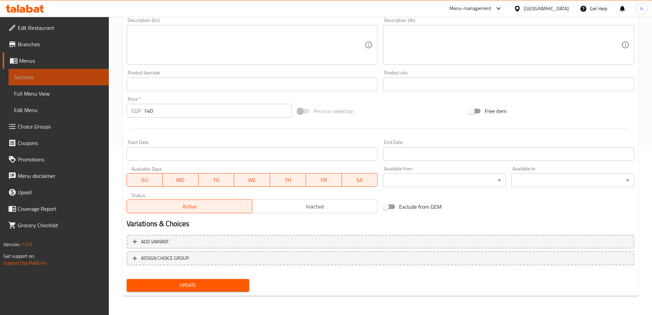
click at [59, 80] on span "Sections" at bounding box center [58, 77] width 89 height 8
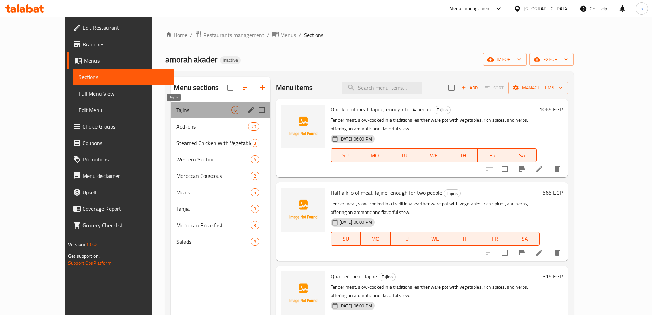
click at [176, 113] on span "Tajins" at bounding box center [203, 110] width 55 height 8
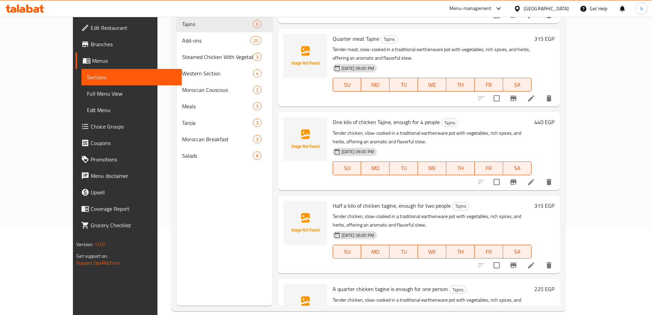
scroll to position [96, 0]
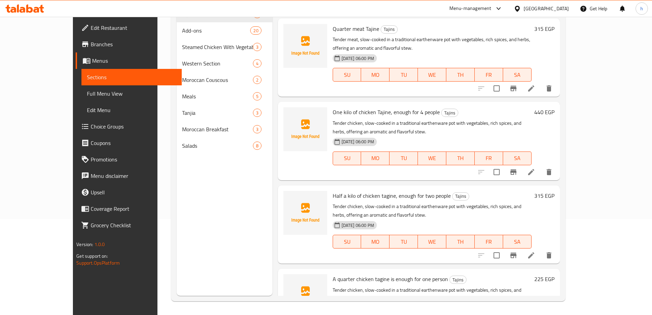
click at [365, 107] on span "One kilo of chicken Tajine, enough for 4 people" at bounding box center [386, 112] width 107 height 10
copy span "Tajine"
click at [535, 251] on icon at bounding box center [531, 255] width 8 height 8
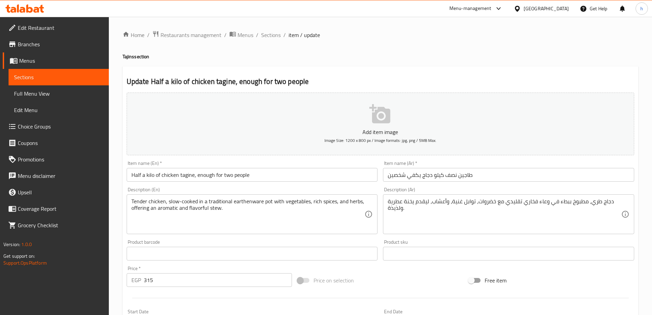
click at [185, 177] on input "Half a kilo of chicken tagine, enough for two people" at bounding box center [252, 175] width 251 height 14
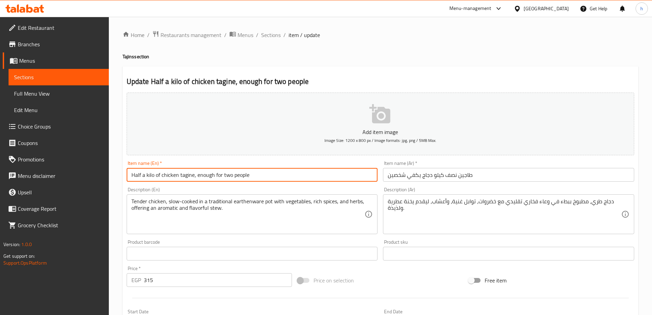
click at [185, 177] on input "Half a kilo of chicken tagine, enough for two people" at bounding box center [252, 175] width 251 height 14
paste input "Taj"
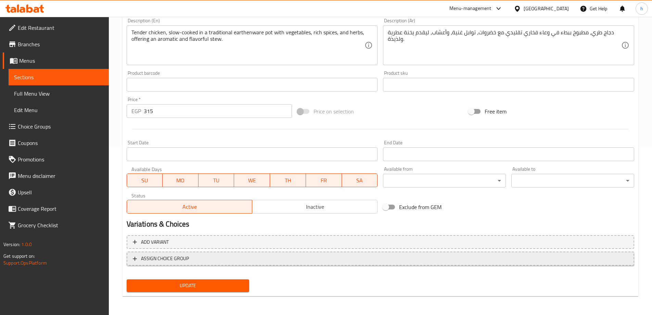
scroll to position [169, 0]
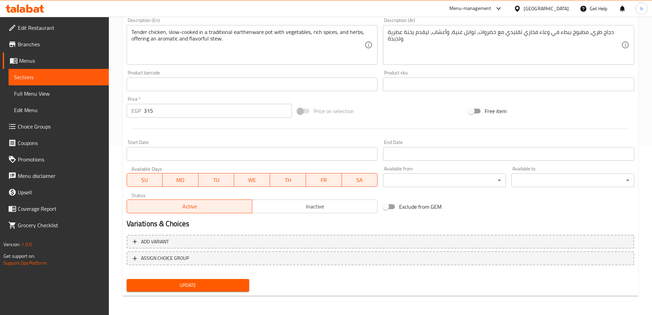
type input "Half a kilo of chicken Tajine, enough for two people"
click at [199, 284] on span "Update" at bounding box center [188, 285] width 112 height 9
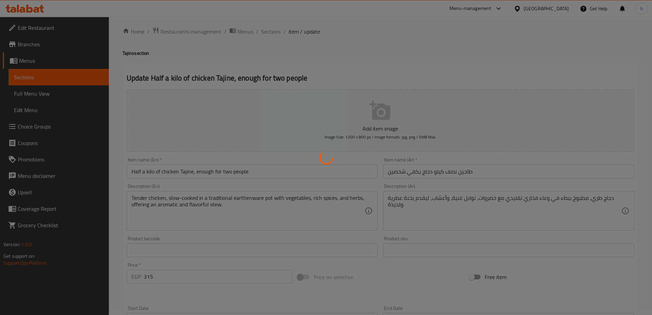
scroll to position [0, 0]
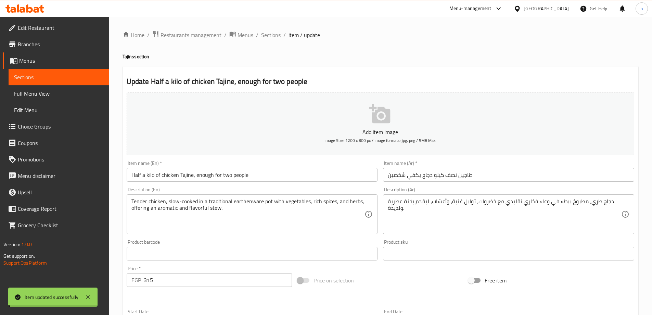
click at [80, 78] on span "Sections" at bounding box center [58, 77] width 89 height 8
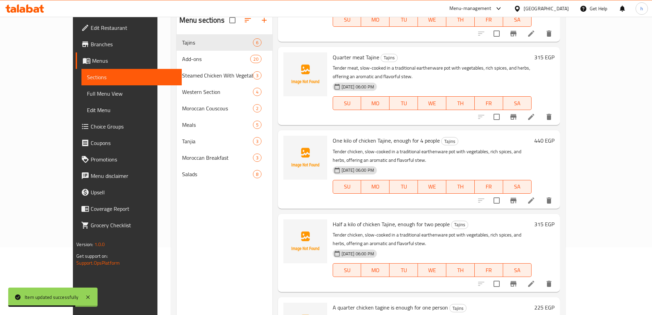
scroll to position [96, 0]
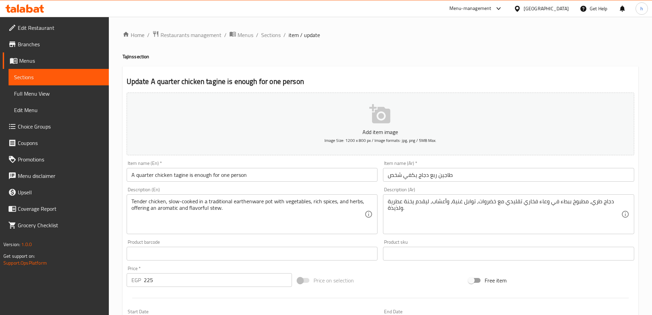
click at [179, 177] on input "A quarter chicken tagine is enough for one person" at bounding box center [252, 175] width 251 height 14
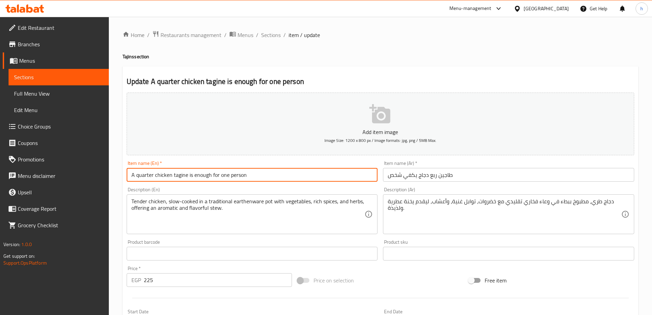
paste input "Tajine"
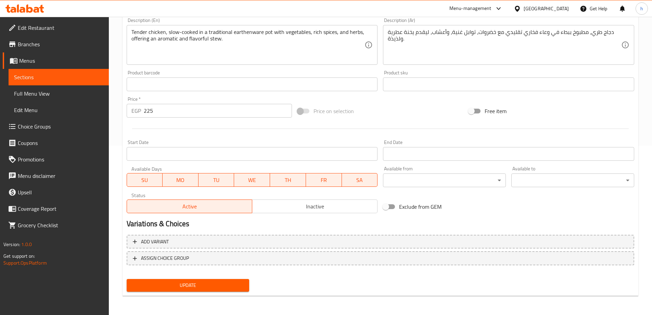
type input "A quarter chicken Tajine is enough for one person"
click at [193, 283] on span "Update" at bounding box center [188, 285] width 112 height 9
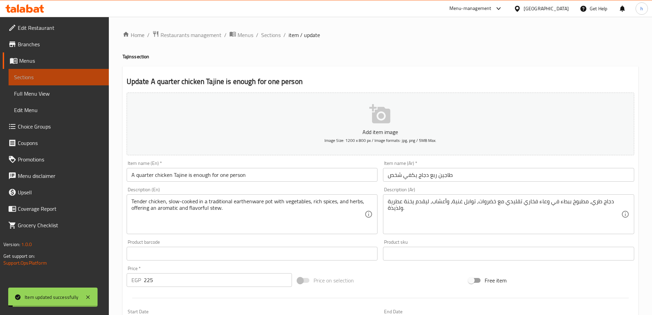
click at [71, 77] on span "Sections" at bounding box center [58, 77] width 89 height 8
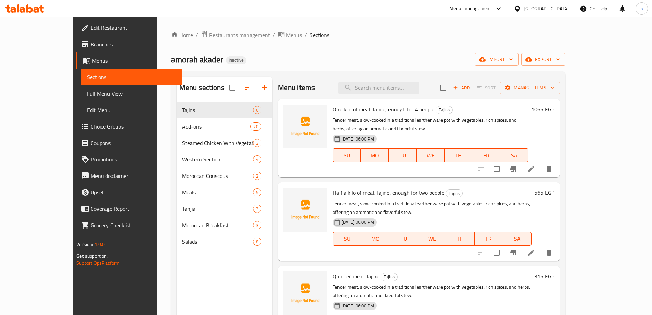
click at [414, 49] on div "Home / Restaurants management / Menus / Sections amorah akader Inactive import …" at bounding box center [368, 213] width 394 height 366
drag, startPoint x: 0, startPoint y: 291, endPoint x: -4, endPoint y: 282, distance: 10.3
click at [0, 282] on html "​ Menu-management Egypt Get Help h Edit Restaurant Branches Menus Sections Full…" at bounding box center [326, 157] width 652 height 315
click at [91, 28] on span "Edit Restaurant" at bounding box center [134, 28] width 86 height 8
click at [87, 92] on span "Full Menu View" at bounding box center [131, 93] width 89 height 8
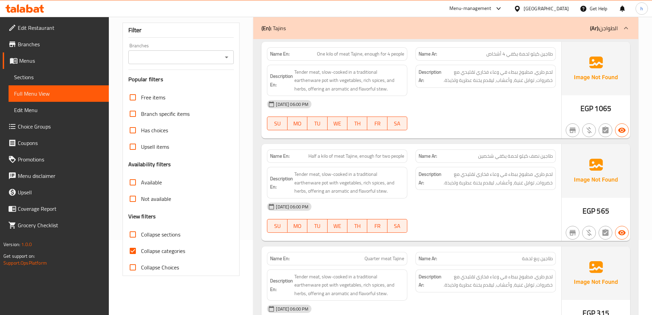
scroll to position [103, 0]
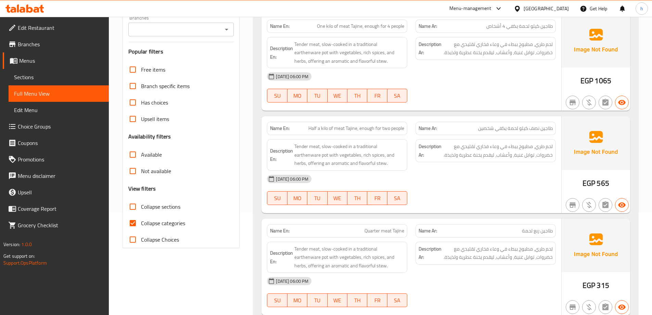
click at [131, 221] on input "Collapse categories" at bounding box center [133, 223] width 16 height 16
checkbox input "false"
click at [135, 206] on input "Collapse sections" at bounding box center [133, 206] width 16 height 16
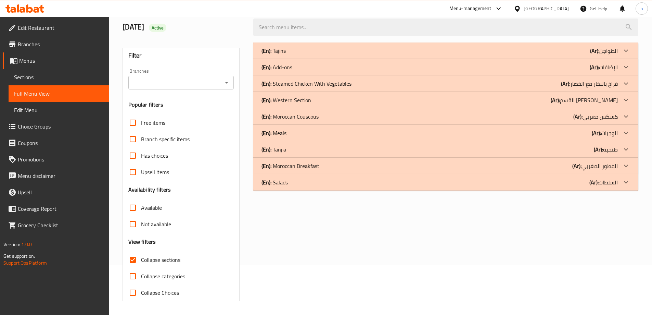
scroll to position [50, 0]
click at [609, 55] on p "(Ar): الوجبات" at bounding box center [604, 51] width 28 height 8
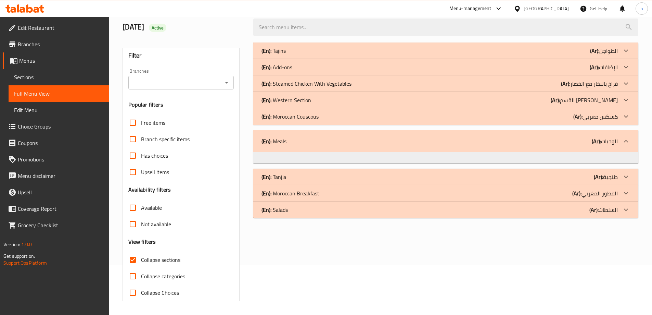
click at [621, 59] on div at bounding box center [626, 50] width 16 height 16
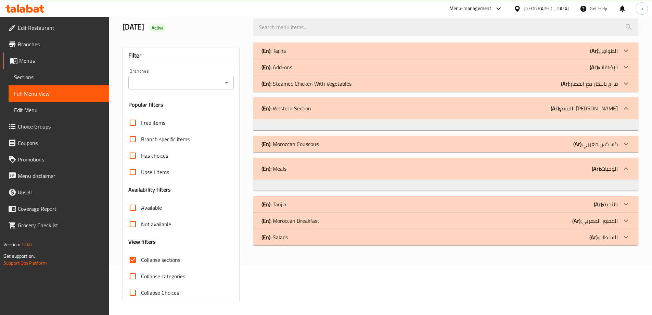
click at [132, 259] on input "Collapse sections" at bounding box center [133, 259] width 16 height 16
checkbox input "false"
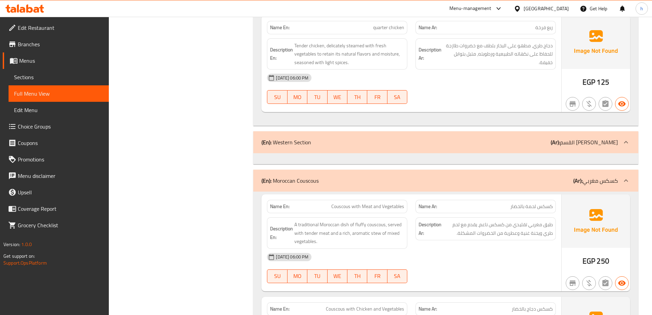
scroll to position [3336, 0]
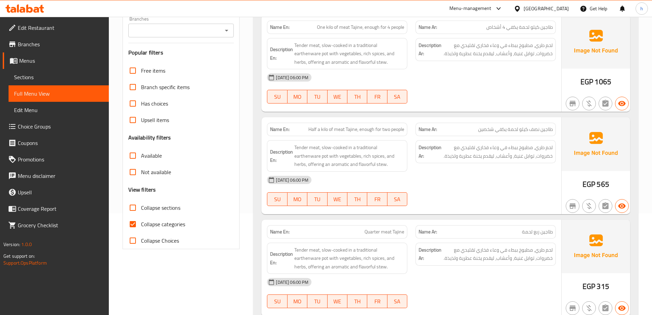
scroll to position [103, 0]
click at [133, 226] on input "Collapse categories" at bounding box center [133, 223] width 16 height 16
checkbox input "false"
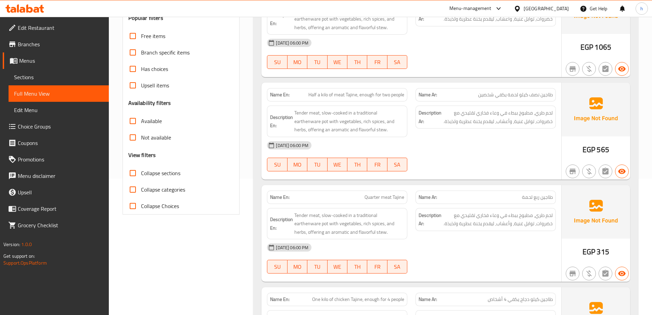
scroll to position [137, 0]
click at [131, 173] on input "Collapse sections" at bounding box center [133, 172] width 16 height 16
checkbox input "true"
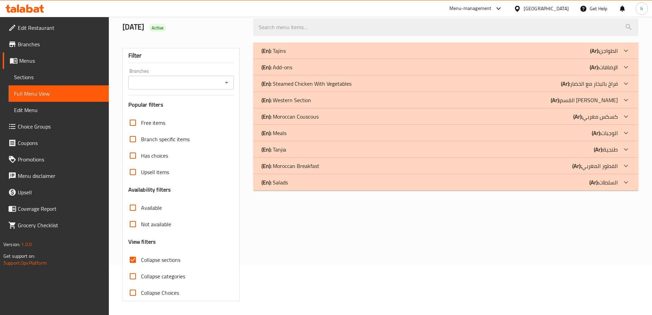
scroll to position [50, 0]
click at [622, 59] on div at bounding box center [626, 50] width 16 height 16
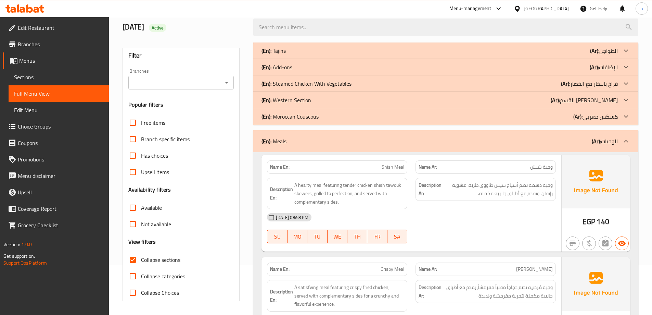
click at [624, 55] on icon at bounding box center [626, 51] width 8 height 8
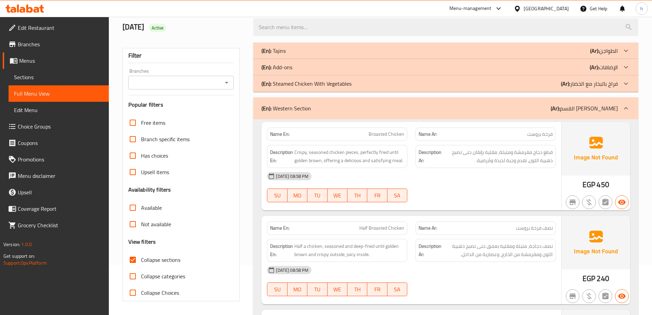
click at [624, 52] on icon at bounding box center [626, 50] width 4 height 2
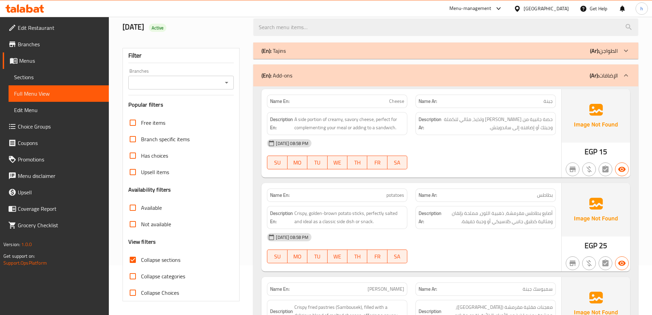
click at [539, 146] on div "17-08-2025 08:58 PM" at bounding box center [411, 143] width 297 height 16
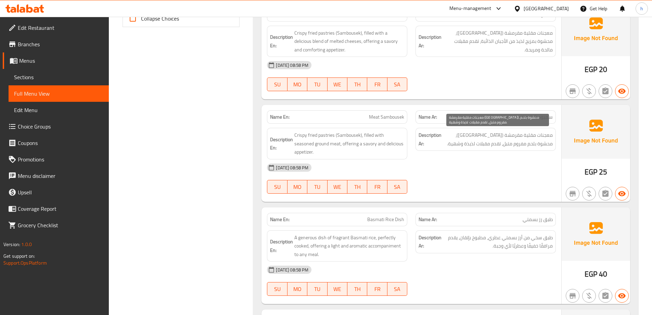
scroll to position [337, 0]
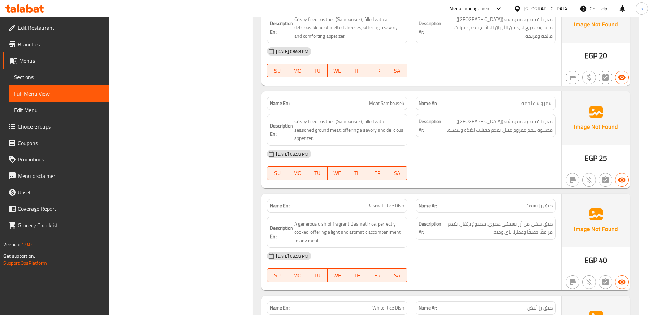
click at [539, 146] on div "17-08-2025 08:58 PM" at bounding box center [411, 153] width 297 height 16
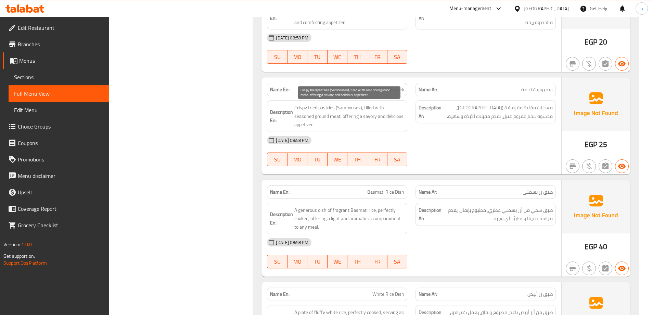
click at [301, 117] on span "Crispy fried pastries (Sambousek), filled with seasoned ground meat, offering a…" at bounding box center [349, 115] width 110 height 25
drag, startPoint x: 301, startPoint y: 117, endPoint x: 311, endPoint y: 116, distance: 10.3
click at [311, 116] on span "Crispy fried pastries (Sambousek), filled with seasoned ground meat, offering a…" at bounding box center [349, 115] width 110 height 25
copy span "ground meat"
click at [427, 140] on div "17-08-2025 08:58 PM" at bounding box center [411, 140] width 297 height 16
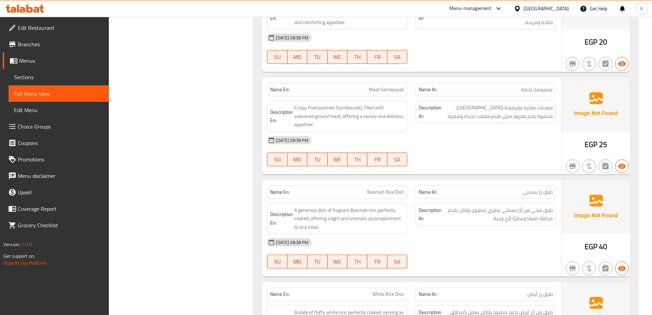
drag, startPoint x: 509, startPoint y: 144, endPoint x: 503, endPoint y: 148, distance: 6.6
click at [507, 146] on div "17-08-2025 08:58 PM SU MO TU WE TH FR SA" at bounding box center [411, 151] width 297 height 38
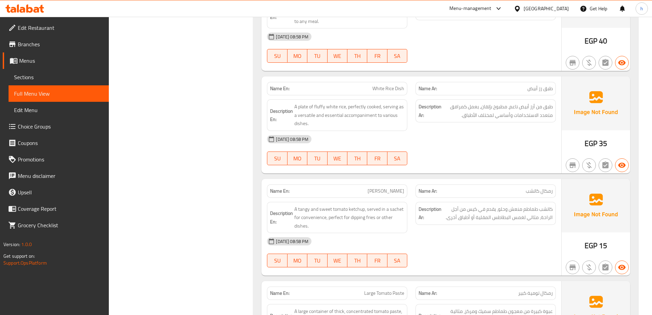
click at [485, 141] on div "17-08-2025 08:58 PM SU MO TU WE TH FR SA" at bounding box center [411, 150] width 297 height 38
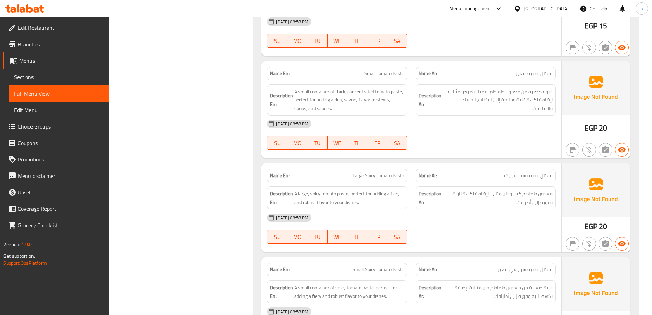
scroll to position [912, 0]
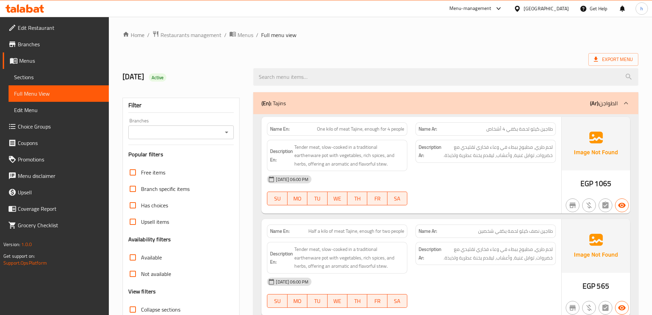
click at [458, 185] on div "[DATE] 06:00 PM" at bounding box center [411, 179] width 297 height 16
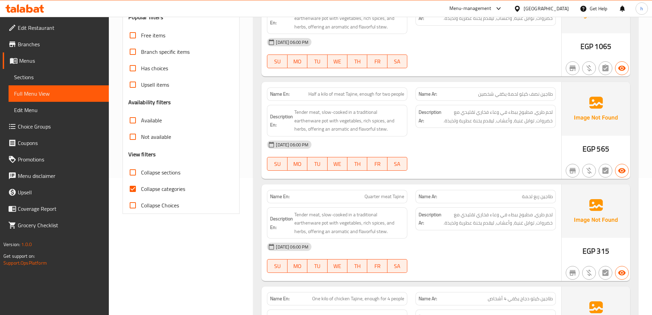
click at [129, 185] on input "Collapse categories" at bounding box center [133, 188] width 16 height 16
checkbox input "false"
click at [134, 173] on input "Collapse sections" at bounding box center [133, 172] width 16 height 16
checkbox input "true"
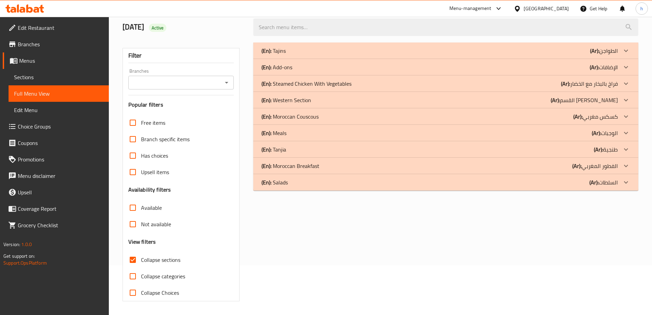
scroll to position [50, 0]
click at [611, 55] on p "(Ar): الوجبات" at bounding box center [604, 51] width 28 height 8
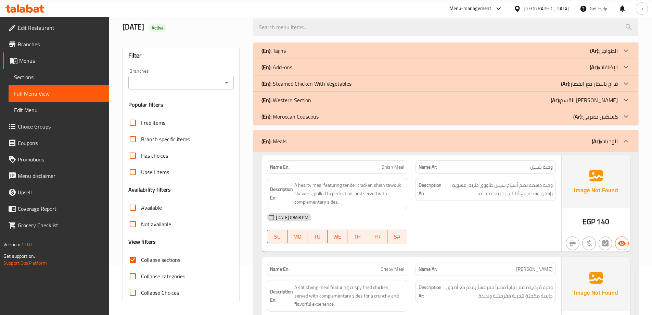
click at [612, 55] on p "(Ar): القسم الغربي" at bounding box center [604, 51] width 28 height 8
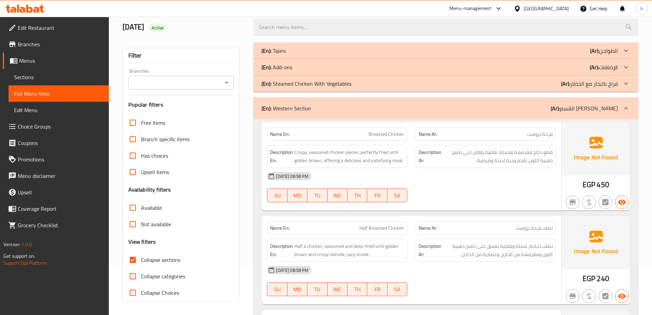
click at [614, 55] on p "(Ar): الإضافات" at bounding box center [604, 51] width 28 height 8
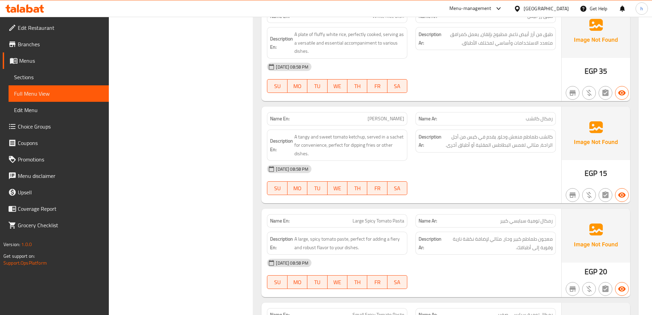
scroll to position [630, 0]
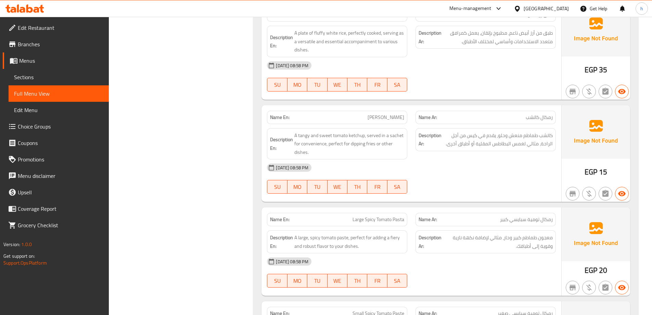
click at [550, 114] on span "رمكال كاتشب" at bounding box center [539, 117] width 27 height 7
copy span "رمكال كاتشب"
click at [383, 114] on span "[PERSON_NAME]" at bounding box center [386, 117] width 37 height 7
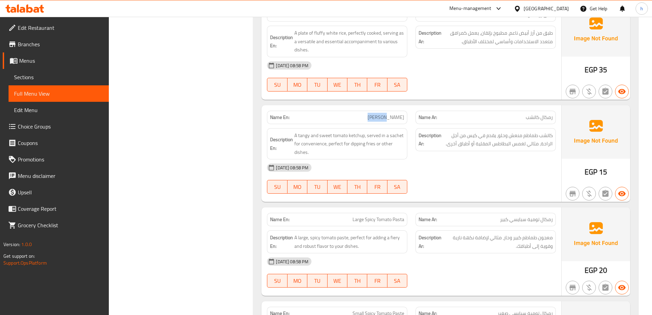
click at [383, 114] on span "[PERSON_NAME]" at bounding box center [386, 117] width 37 height 7
copy span "[PERSON_NAME]"
click at [515, 160] on div "[DATE] 08:58 PM" at bounding box center [411, 167] width 297 height 16
click at [534, 145] on div "Description Ar: كاتشب طماطم منعش وحلو، يقدم في كيس من أجل الراحة، مثالي لغمس ال…" at bounding box center [485, 144] width 149 height 40
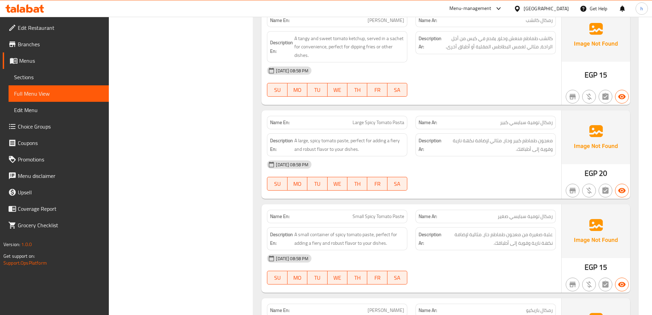
scroll to position [739, 0]
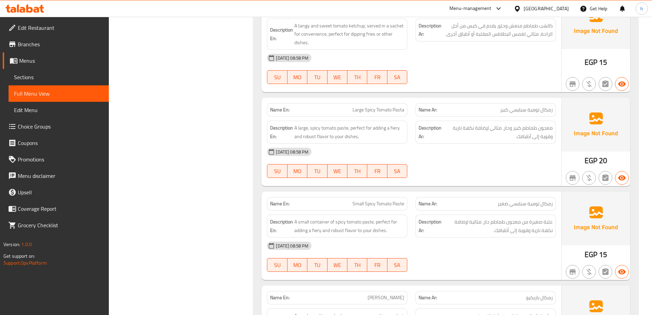
click at [533, 106] on span "رمكال تومية سبايسي كبير" at bounding box center [526, 109] width 53 height 7
copy span "تومية"
click at [547, 106] on span "رمكال تومية سبايسي كبير" at bounding box center [526, 109] width 53 height 7
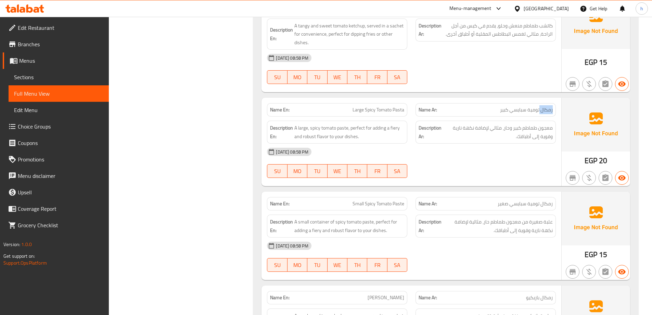
copy span "رمكال"
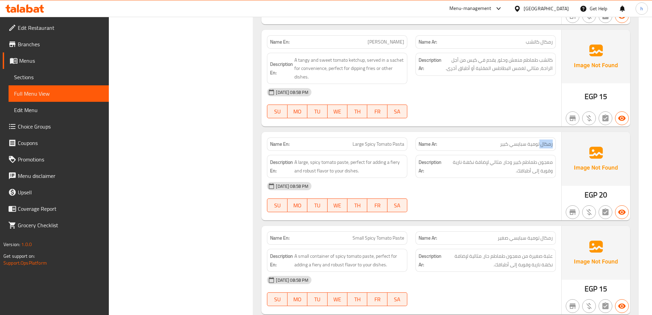
scroll to position [671, 0]
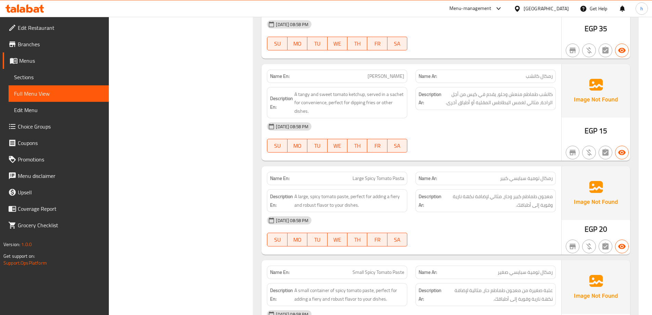
click at [381, 73] on span "[PERSON_NAME]" at bounding box center [386, 76] width 37 height 7
copy span "Ramkal"
click at [500, 118] on div "[DATE] 08:58 PM" at bounding box center [411, 126] width 297 height 16
click at [523, 118] on div "[DATE] 08:58 PM" at bounding box center [411, 126] width 297 height 16
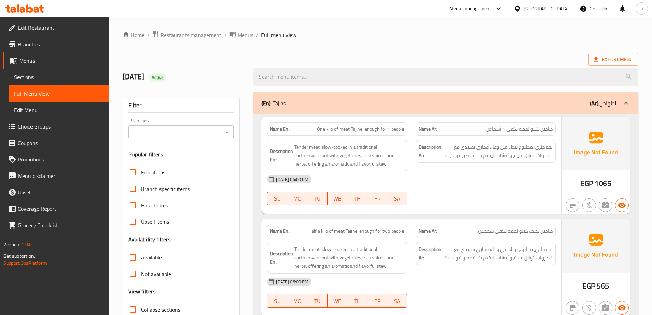
click at [444, 189] on div "[DATE] 06:00 PM SU MO TU WE TH FR SA" at bounding box center [411, 190] width 297 height 38
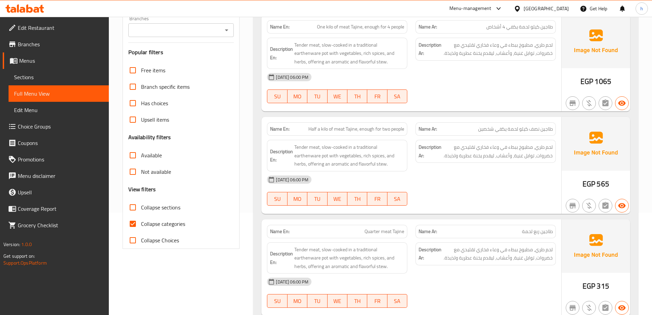
scroll to position [103, 0]
click at [134, 221] on input "Collapse categories" at bounding box center [133, 223] width 16 height 16
checkbox input "false"
click at [131, 199] on input "Collapse sections" at bounding box center [133, 206] width 16 height 16
checkbox input "true"
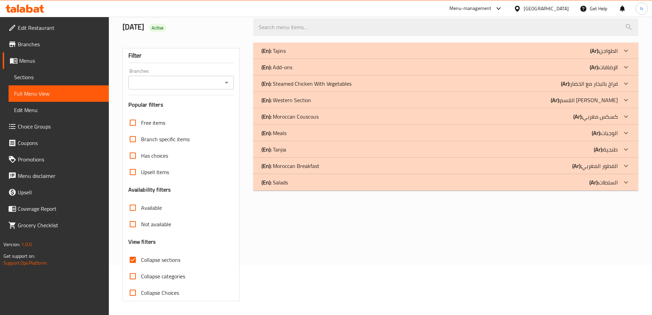
scroll to position [50, 0]
click at [602, 55] on p "(Ar): الإضافات" at bounding box center [604, 51] width 28 height 8
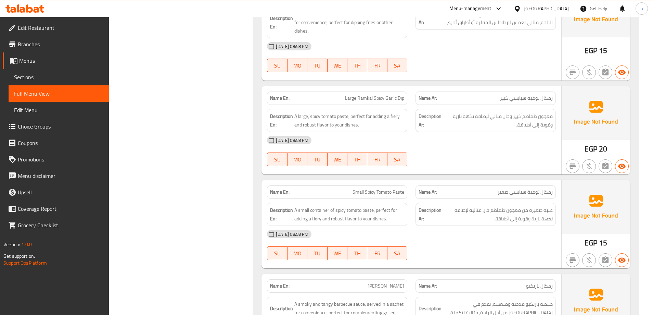
scroll to position [769, 0]
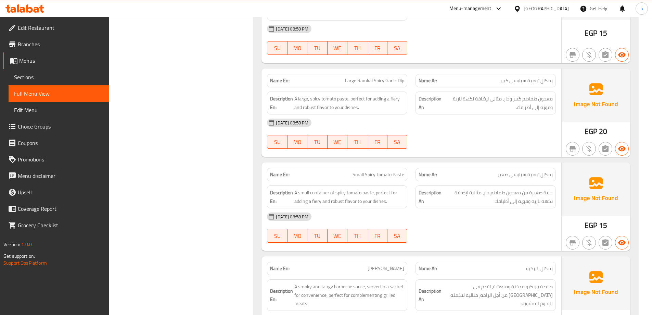
click at [395, 171] on span "Small Spicy Tomato Paste" at bounding box center [379, 174] width 52 height 7
copy span "Small Spicy Tomato Paste"
click at [367, 77] on span "Large Ramkal Spicy Garlic Dip" at bounding box center [374, 80] width 59 height 7
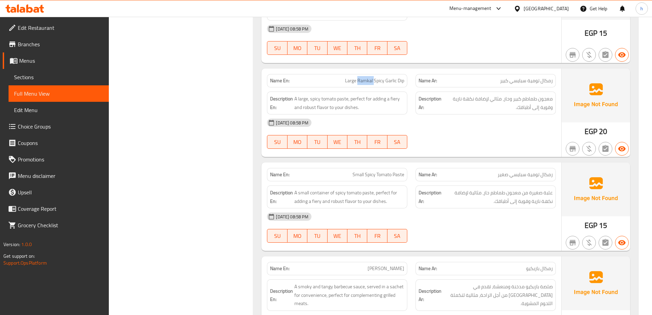
click at [367, 77] on span "Large Ramkal Spicy Garlic Dip" at bounding box center [374, 80] width 59 height 7
copy span "Ramkal"
click at [389, 77] on span "Large Ramkal Spicy Garlic Dip" at bounding box center [374, 80] width 59 height 7
drag, startPoint x: 389, startPoint y: 71, endPoint x: 405, endPoint y: 74, distance: 16.4
click at [405, 74] on div "Name En: Large Ramkal Spicy Garlic Dip" at bounding box center [337, 80] width 140 height 13
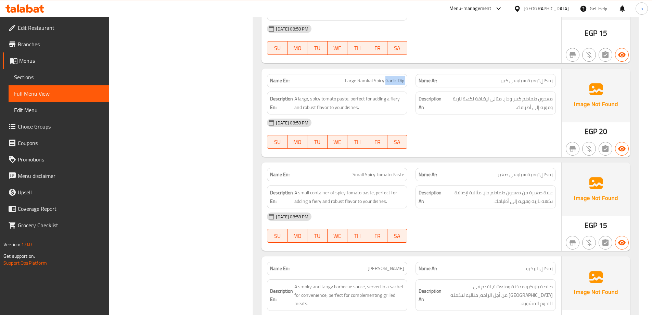
copy span "Garlic Dip"
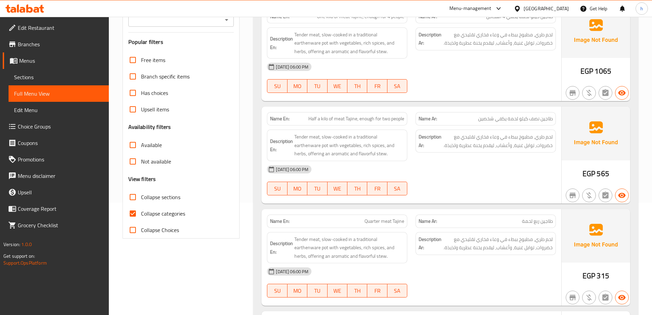
scroll to position [137, 0]
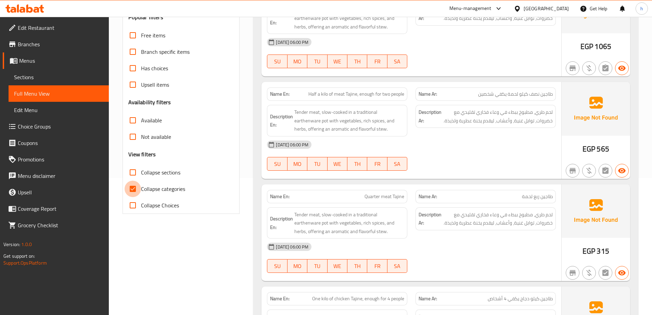
click at [133, 191] on input "Collapse categories" at bounding box center [133, 188] width 16 height 16
checkbox input "false"
click at [133, 176] on input "Collapse sections" at bounding box center [133, 172] width 16 height 16
checkbox input "true"
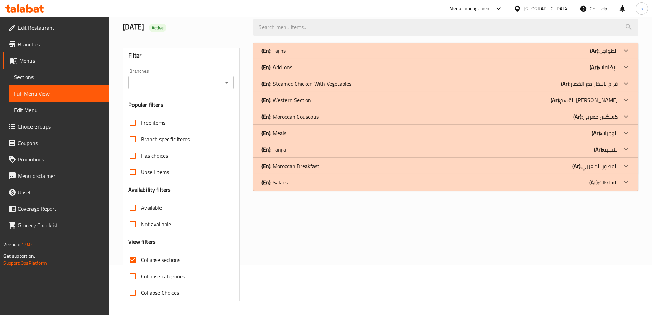
scroll to position [50, 0]
click at [614, 55] on p "(Ar): الوجبات" at bounding box center [604, 51] width 28 height 8
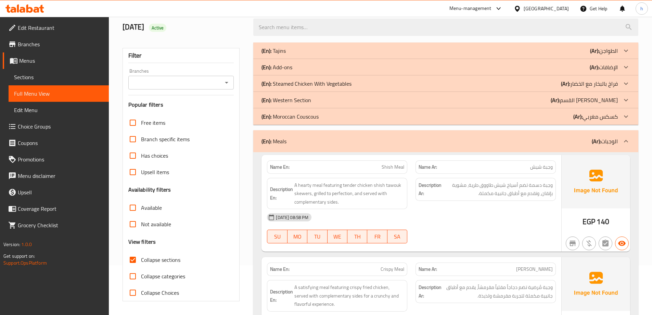
click at [613, 55] on p "(Ar): القسم [PERSON_NAME]" at bounding box center [604, 51] width 28 height 8
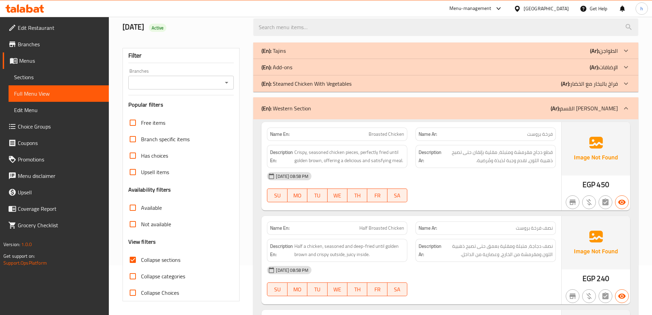
click at [613, 55] on p "(Ar): الإضافات" at bounding box center [604, 51] width 28 height 8
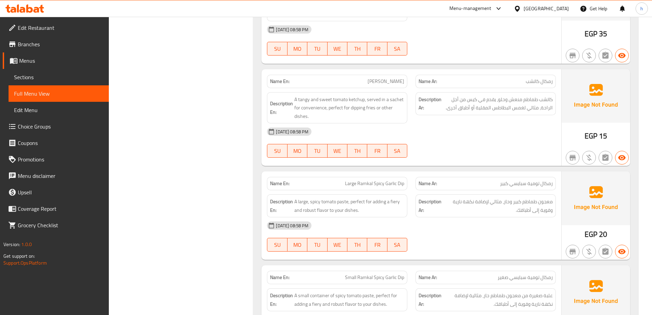
scroll to position [700, 0]
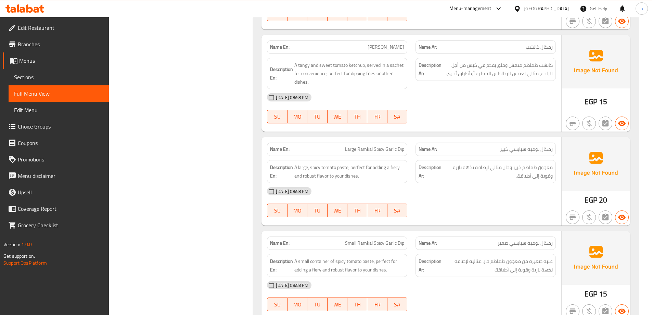
click at [548, 145] on span "رمكال تومية سبايسي كبير" at bounding box center [526, 148] width 53 height 7
copy span "رمكال تومية سبايسي كبير"
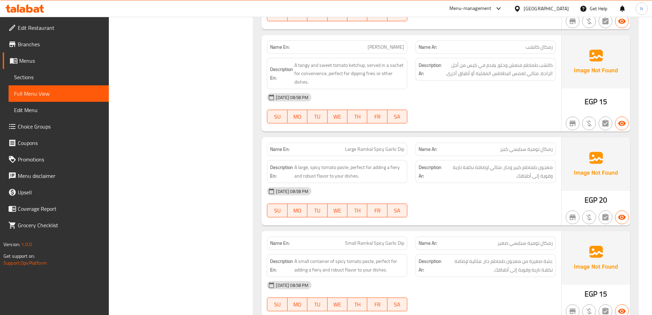
click at [516, 239] on span "رمكال تومية سبايسي صغير" at bounding box center [525, 242] width 55 height 7
copy span "رمكال تومية سبايسي صغير"
click at [506, 186] on div "[DATE] 08:58 PM" at bounding box center [411, 191] width 297 height 16
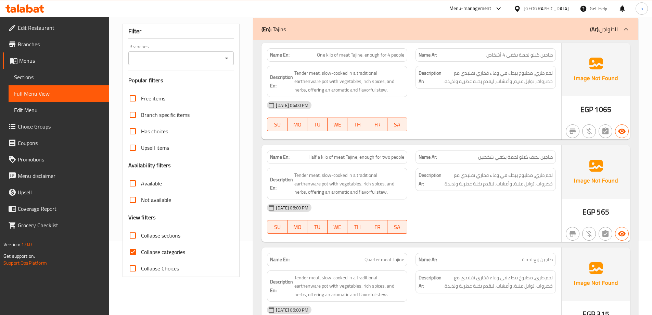
scroll to position [137, 0]
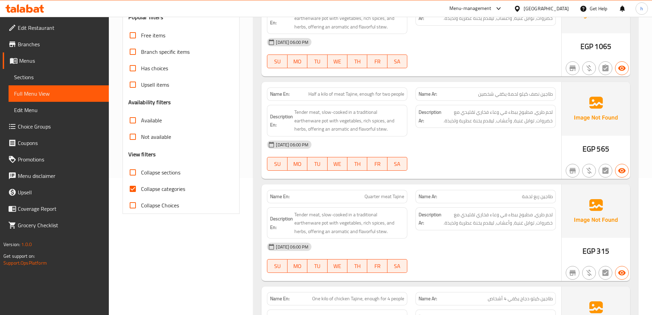
click at [136, 174] on input "Collapse sections" at bounding box center [133, 172] width 16 height 16
checkbox input "true"
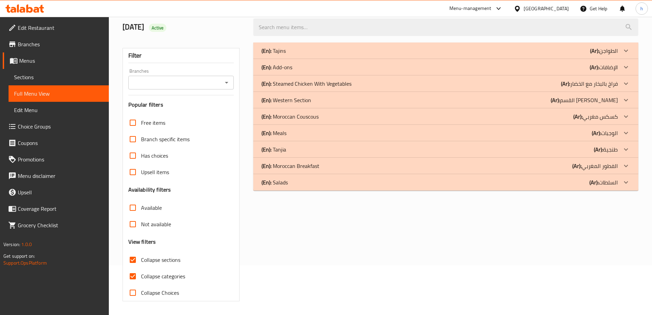
click at [135, 268] on input "Collapse categories" at bounding box center [133, 276] width 16 height 16
checkbox input "false"
click at [612, 55] on p "(Ar): الإضافات" at bounding box center [604, 51] width 28 height 8
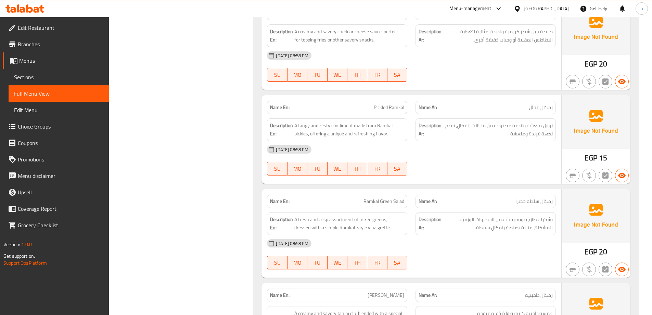
scroll to position [940, 0]
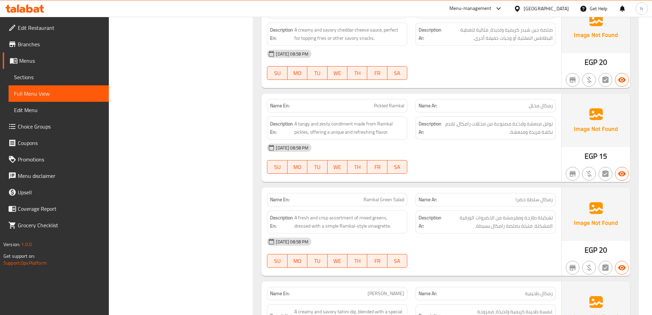
click at [478, 147] on div "[DATE] 08:58 PM" at bounding box center [411, 147] width 297 height 16
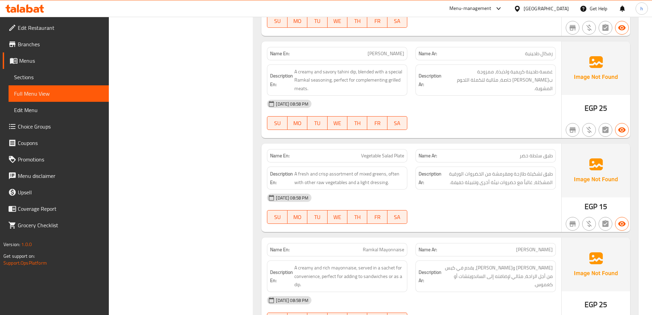
scroll to position [1214, 0]
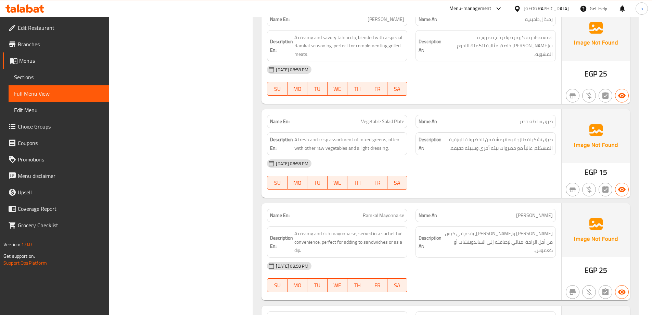
click at [371, 118] on span "Vegetable Salad Plate" at bounding box center [382, 121] width 43 height 7
copy span "Vegetable Salad Plate"
click at [528, 118] on span "طبق سلطة خضر" at bounding box center [536, 121] width 33 height 7
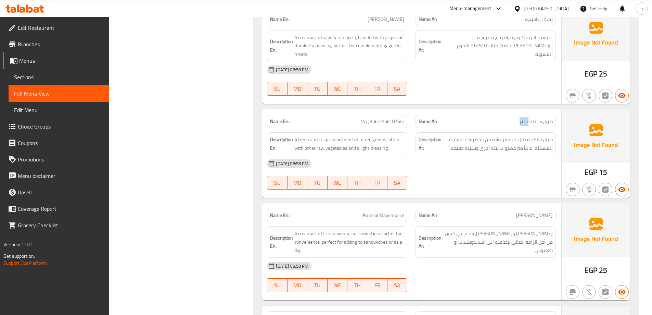
click at [528, 118] on span "طبق سلطة خضر" at bounding box center [536, 121] width 33 height 7
copy span "طبق سلطة خضر"
click at [528, 140] on span "طبق تشكيلة طازجة ومقرمشة من الخضروات الورقية المشكلة، غالباً مع خضروات نيئة أخر…" at bounding box center [498, 143] width 110 height 17
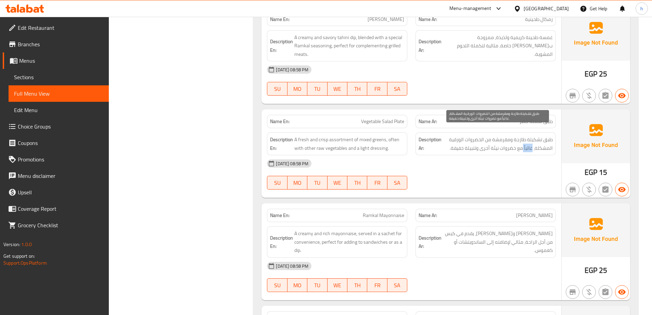
copy span "غالباً"
click at [457, 173] on div "17-08-2025 08:58 PM SU MO TU WE TH FR SA" at bounding box center [411, 174] width 297 height 38
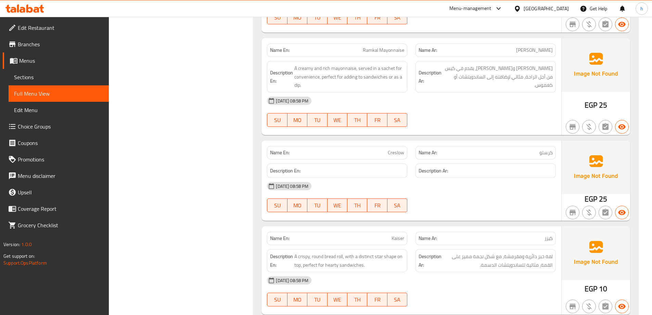
scroll to position [1385, 0]
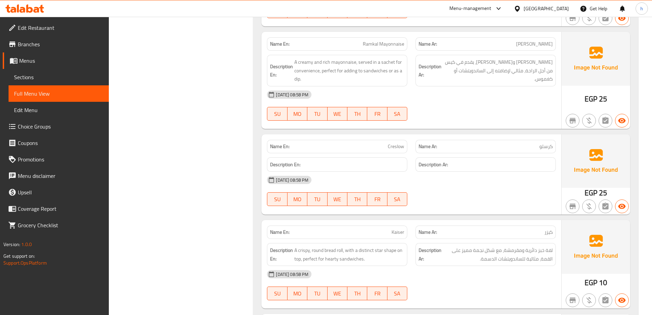
click at [478, 103] on div "17-08-2025 08:58 PM SU MO TU WE TH FR SA" at bounding box center [411, 105] width 297 height 38
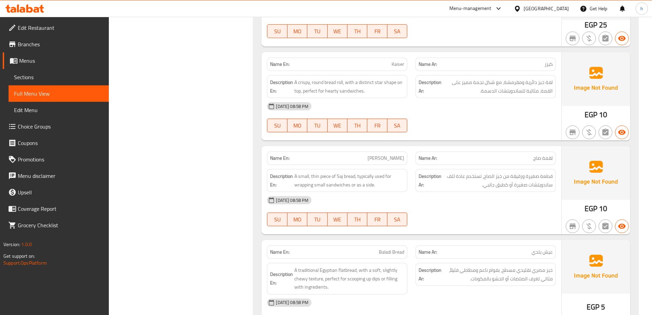
scroll to position [1556, 0]
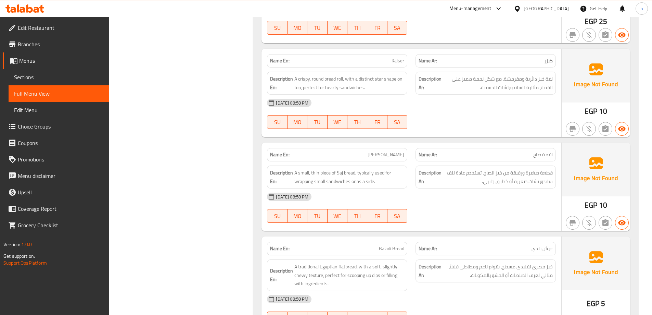
click at [545, 151] on span "لقمة صاج" at bounding box center [543, 154] width 20 height 7
click at [449, 188] on div "[DATE] 08:58 PM" at bounding box center [411, 196] width 297 height 16
click at [458, 168] on span "قطعة صغيرة ورقيقة من خبز الصاج، تستخدم عادة للف ساندويتشات صغيرة أو كطبق جانبي." at bounding box center [498, 176] width 110 height 17
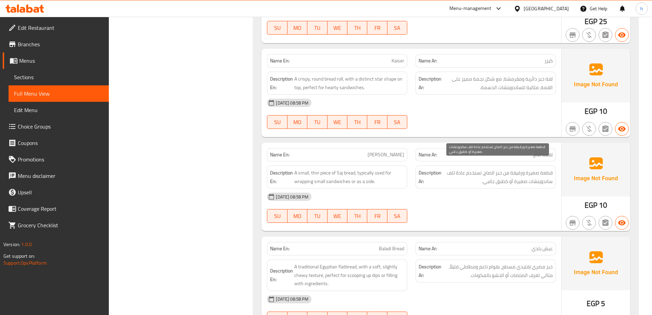
click at [473, 168] on span "قطعة صغيرة ورقيقة من خبز الصاج، تستخدم عادة للف ساندويتشات صغيرة أو كطبق جانبي." at bounding box center [498, 176] width 110 height 17
drag, startPoint x: 474, startPoint y: 163, endPoint x: 462, endPoint y: 167, distance: 12.7
click at [462, 168] on span "قطعة صغيرة ورقيقة من خبز الصاج، تستخدم عادة للف ساندويتشات صغيرة أو كطبق جانبي." at bounding box center [498, 176] width 110 height 17
click at [472, 168] on span "قطعة صغيرة ورقيقة من خبز الصاج، تستخدم عادة للف ساندويتشات صغيرة أو كطبق جانبي." at bounding box center [498, 176] width 110 height 17
drag, startPoint x: 472, startPoint y: 165, endPoint x: 460, endPoint y: 167, distance: 12.2
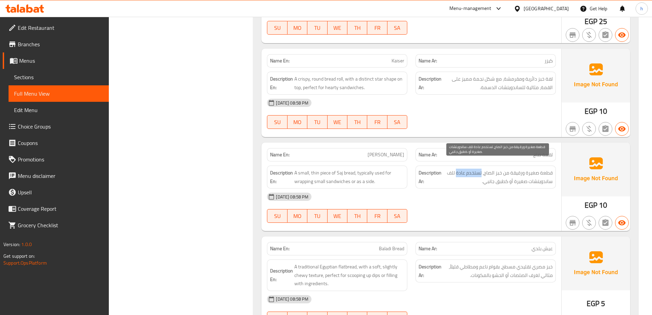
click at [460, 168] on span "قطعة صغيرة ورقيقة من خبز الصاج، تستخدم عادة للف ساندويتشات صغيرة أو كطبق جانبي." at bounding box center [498, 176] width 110 height 17
click at [504, 198] on div "17-08-2025 08:58 PM SU MO TU WE TH FR SA" at bounding box center [411, 207] width 297 height 38
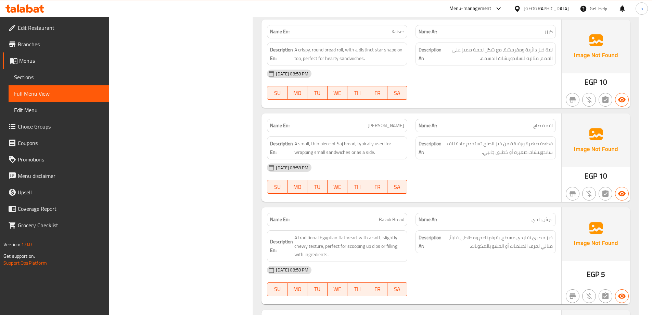
scroll to position [1522, 0]
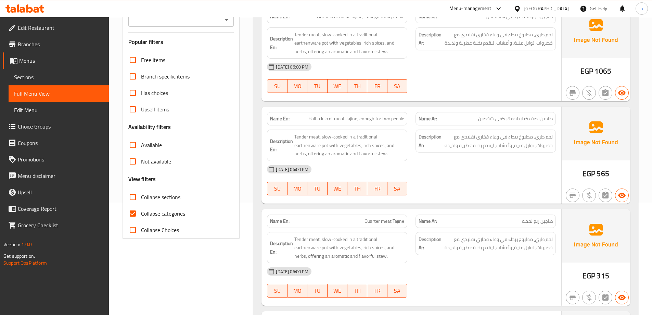
scroll to position [137, 0]
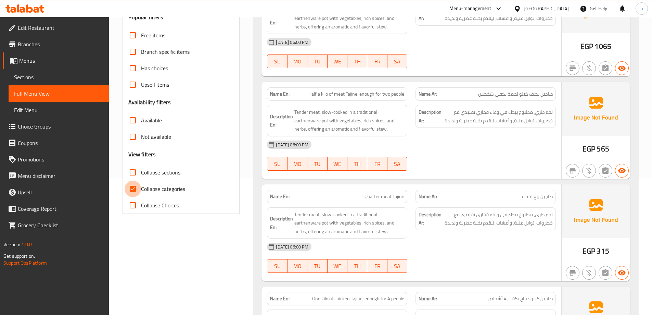
click at [137, 189] on input "Collapse categories" at bounding box center [133, 188] width 16 height 16
checkbox input "false"
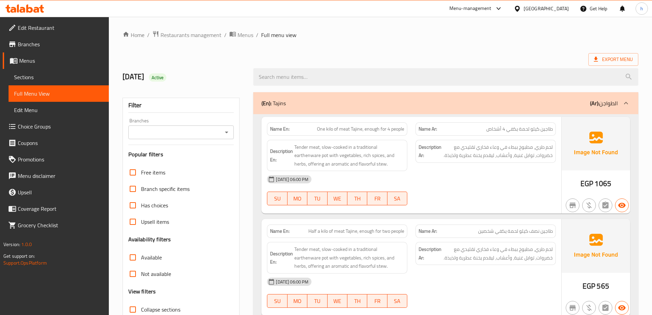
click at [460, 31] on ol "Home / Restaurants management / Menus / Full menu view" at bounding box center [381, 34] width 516 height 9
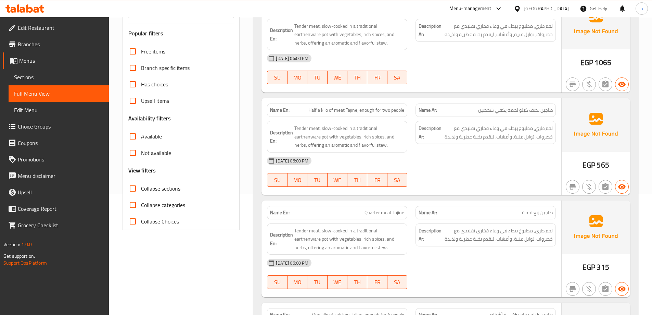
scroll to position [68, 0]
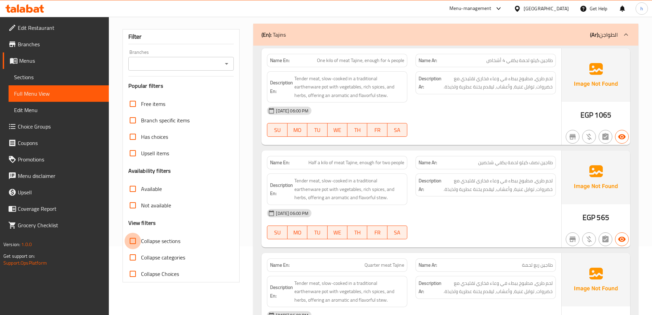
click at [129, 240] on input "Collapse sections" at bounding box center [133, 240] width 16 height 16
checkbox input "true"
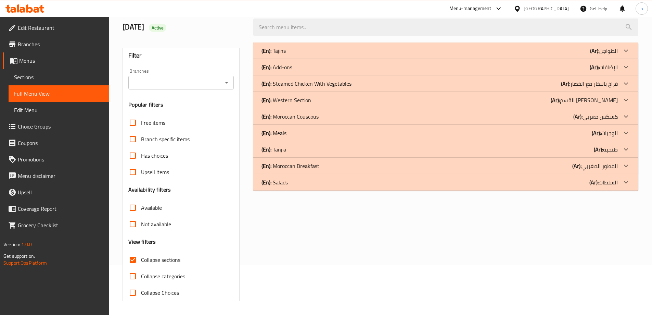
scroll to position [50, 0]
click at [601, 55] on p "(Ar): القسم الغربي" at bounding box center [604, 51] width 28 height 8
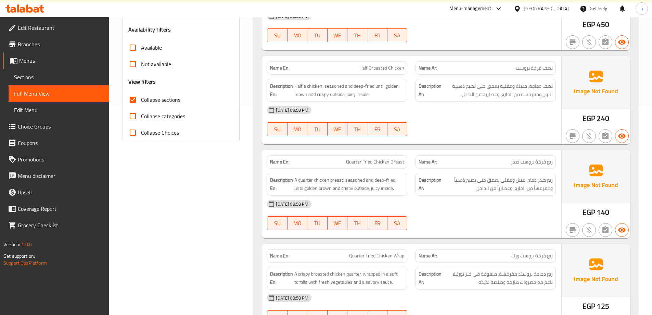
scroll to position [221, 0]
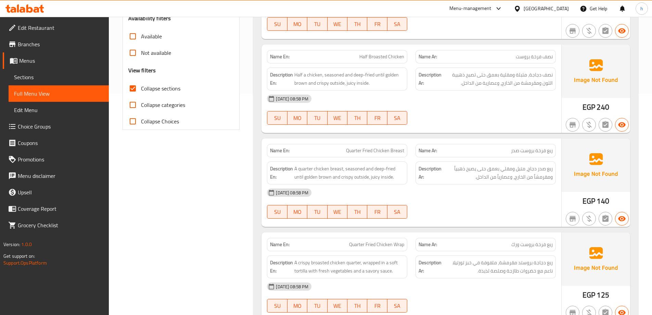
click at [374, 58] on span "Half Broasted Chicken" at bounding box center [381, 56] width 45 height 7
drag, startPoint x: 374, startPoint y: 58, endPoint x: 409, endPoint y: 60, distance: 35.3
click at [409, 60] on div "Name En: Half Broasted Chicken" at bounding box center [337, 57] width 149 height 22
copy span "Broasted Chicken"
click at [500, 199] on div "[DATE] 08:58 PM" at bounding box center [411, 192] width 297 height 16
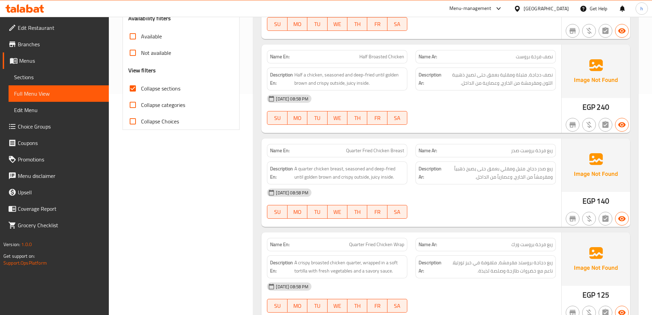
click at [490, 199] on div "[DATE] 08:58 PM" at bounding box center [411, 192] width 297 height 16
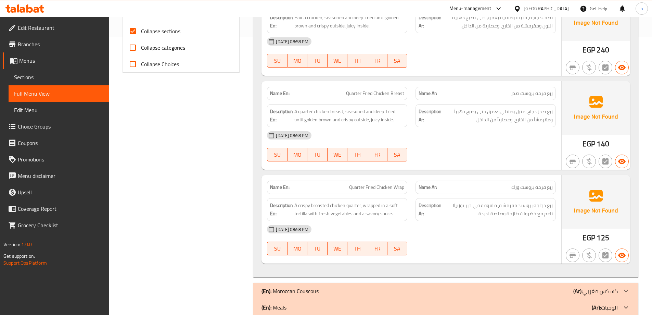
scroll to position [289, 0]
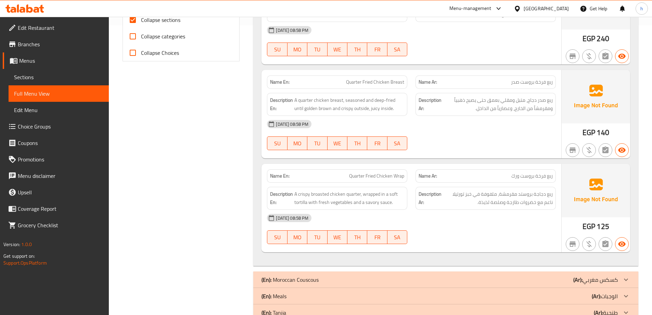
click at [367, 80] on span "Quarter Fried Chicken Breast" at bounding box center [375, 81] width 58 height 7
drag, startPoint x: 367, startPoint y: 80, endPoint x: 382, endPoint y: 83, distance: 15.2
click at [382, 83] on span "Quarter Fried Chicken Breast" at bounding box center [375, 81] width 58 height 7
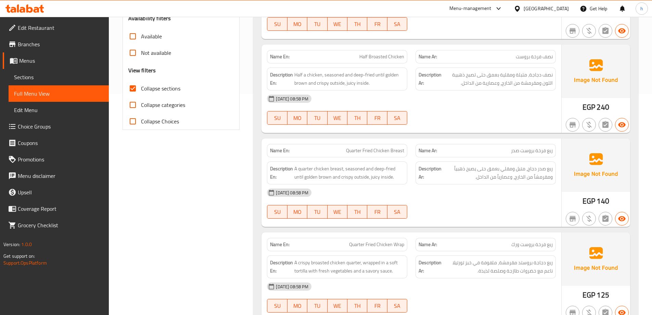
click at [379, 59] on span "Half Broasted Chicken" at bounding box center [381, 56] width 45 height 7
drag, startPoint x: 379, startPoint y: 59, endPoint x: 397, endPoint y: 61, distance: 17.6
click at [397, 60] on span "Half Broasted Chicken" at bounding box center [381, 56] width 45 height 7
copy span "Broasted Chicken"
click at [514, 245] on span "ربع فرخة بروست ورك" at bounding box center [531, 244] width 41 height 7
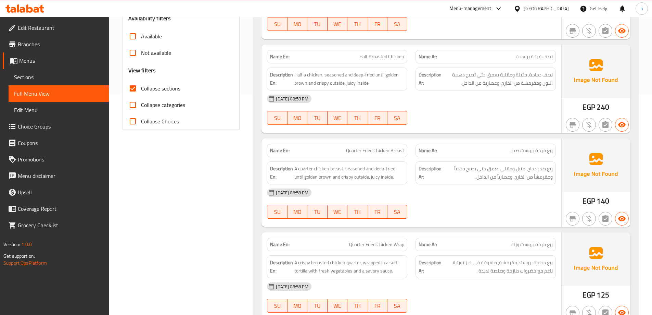
click at [514, 245] on span "ربع فرخة بروست ورك" at bounding box center [531, 244] width 41 height 7
click at [517, 244] on span "ربع فرخة بروست ورك" at bounding box center [531, 244] width 41 height 7
copy span "ورك"
click at [537, 208] on div "17-08-2025 08:58 PM SU MO TU WE TH FR SA" at bounding box center [411, 203] width 297 height 38
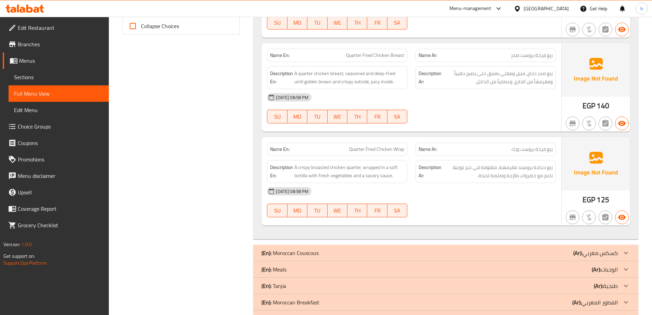
scroll to position [324, 0]
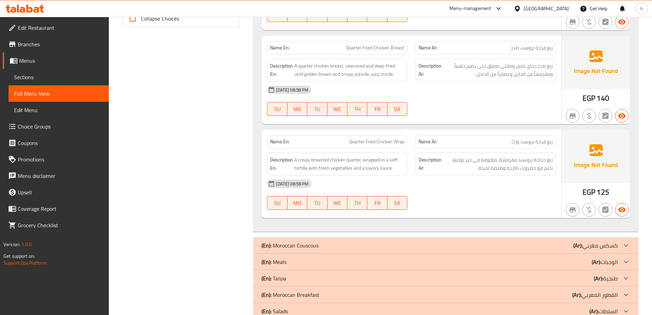
click at [206, 194] on div "Filter Branches Branches Popular filters Free items Branch specific items Has c…" at bounding box center [183, 43] width 131 height 559
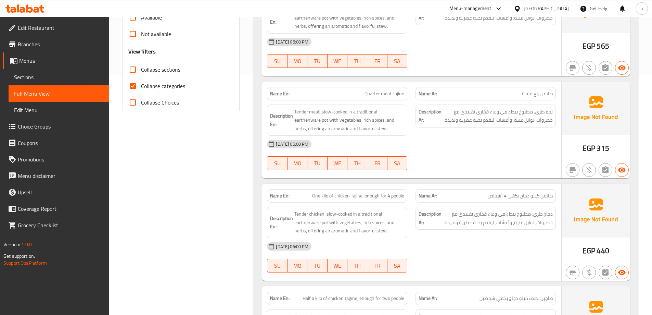
scroll to position [103, 0]
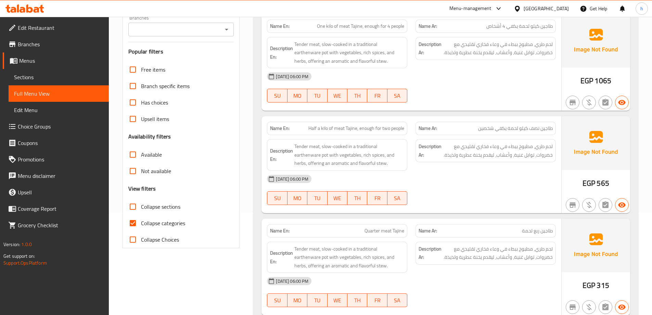
click at [137, 221] on input "Collapse categories" at bounding box center [133, 223] width 16 height 16
checkbox input "false"
click at [132, 202] on input "Collapse sections" at bounding box center [133, 206] width 16 height 16
checkbox input "true"
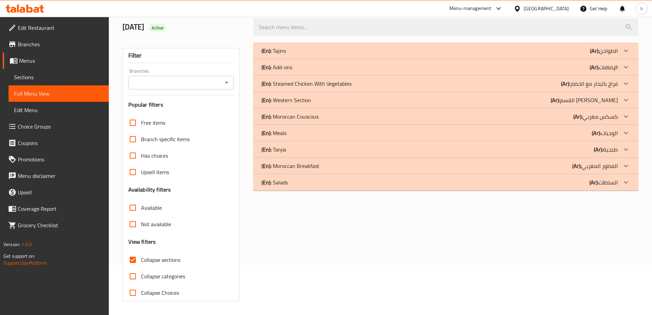
scroll to position [50, 0]
click at [604, 55] on p "(Ar): القسم الغربي" at bounding box center [604, 51] width 28 height 8
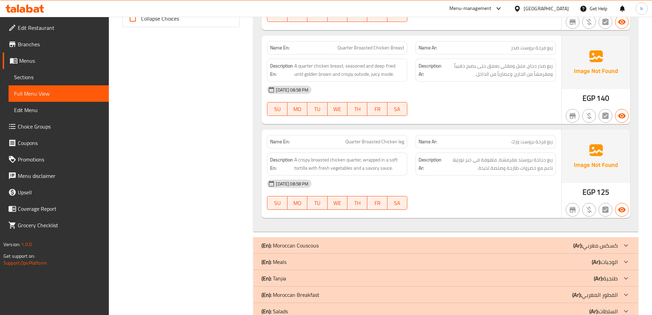
scroll to position [342, 0]
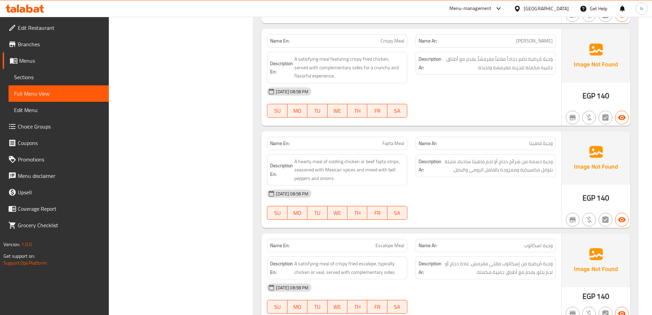
scroll to position [684, 0]
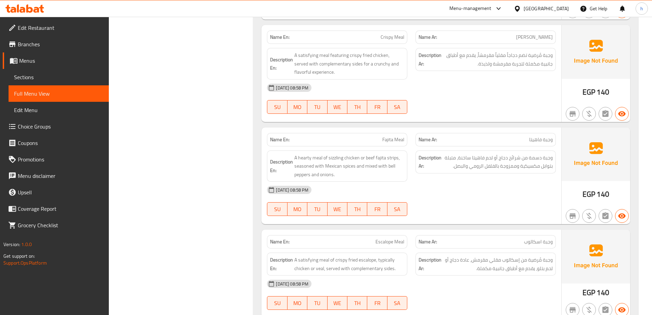
copy span "وجبة فاهيتا"
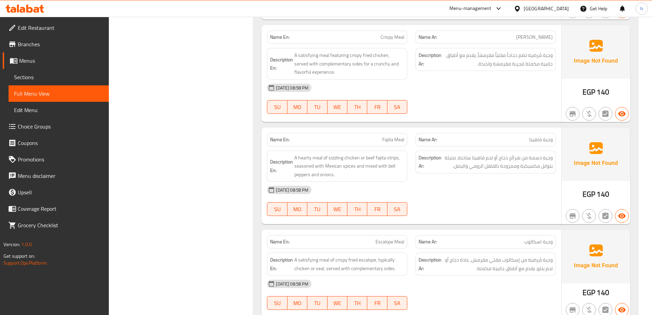
scroll to position [752, 0]
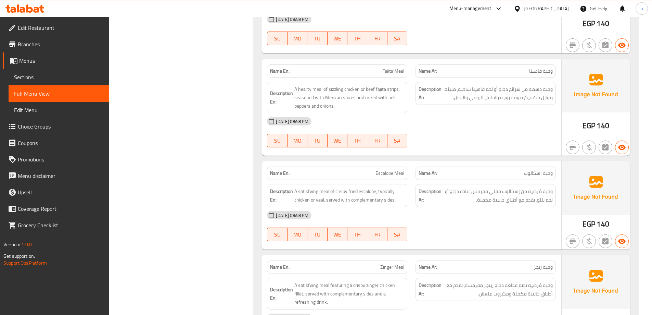
copy span "وجبة اسكالوب"
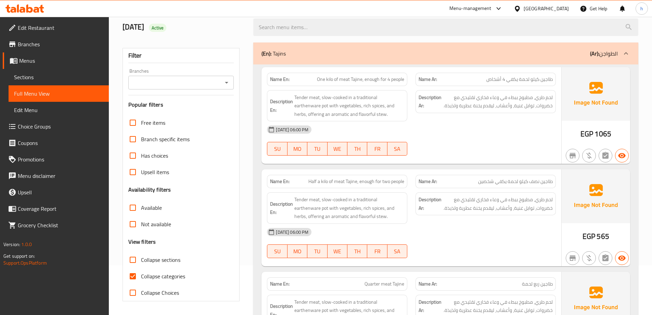
scroll to position [103, 0]
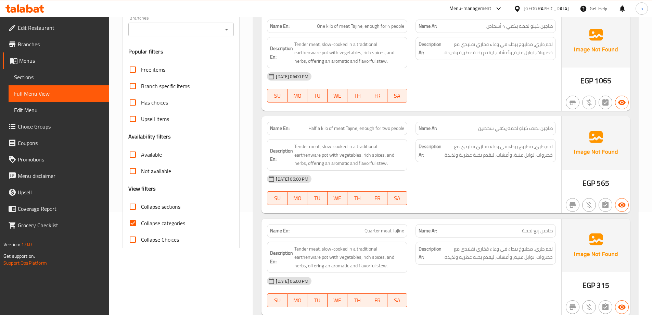
click at [132, 224] on input "Collapse categories" at bounding box center [133, 223] width 16 height 16
checkbox input "false"
click at [134, 206] on input "Collapse sections" at bounding box center [133, 206] width 16 height 16
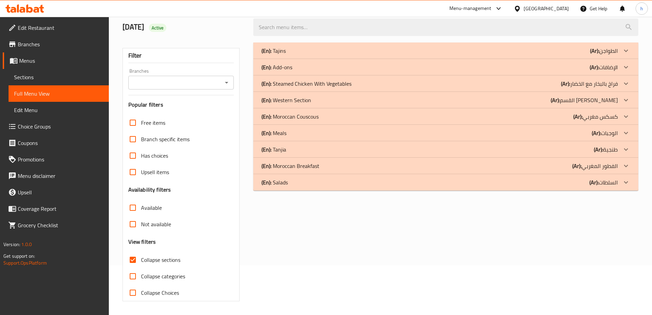
scroll to position [50, 0]
click at [588, 55] on div "(En): Meals (Ar): الوجبات" at bounding box center [440, 51] width 356 height 8
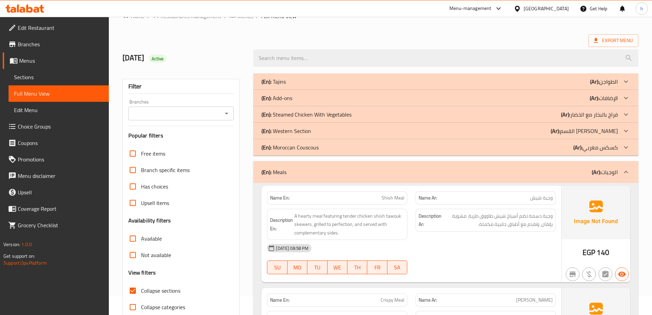
scroll to position [34, 0]
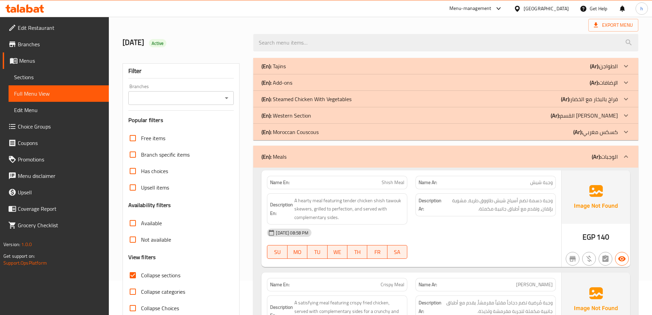
click at [133, 274] on input "Collapse sections" at bounding box center [133, 275] width 16 height 16
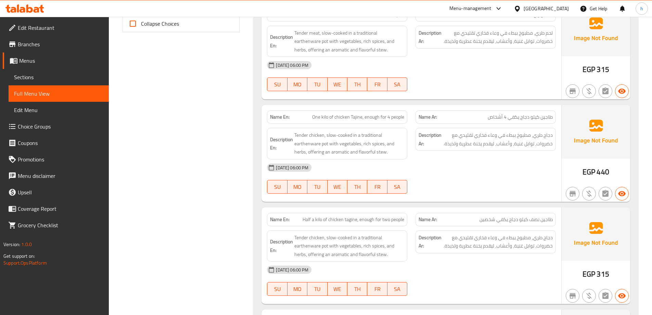
scroll to position [0, 0]
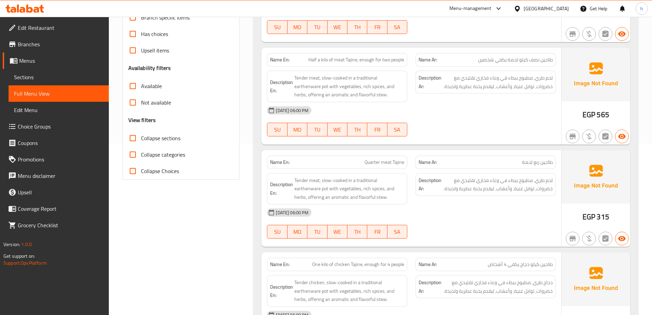
scroll to position [137, 0]
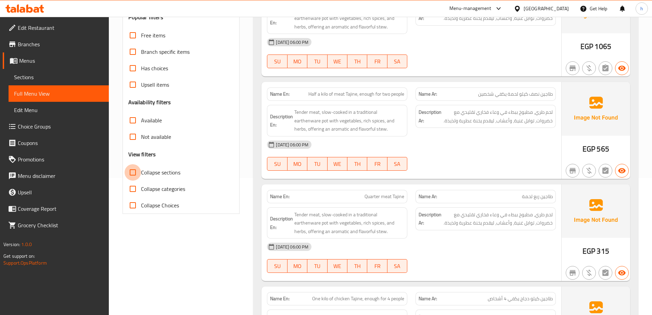
click at [133, 171] on input "Collapse sections" at bounding box center [133, 172] width 16 height 16
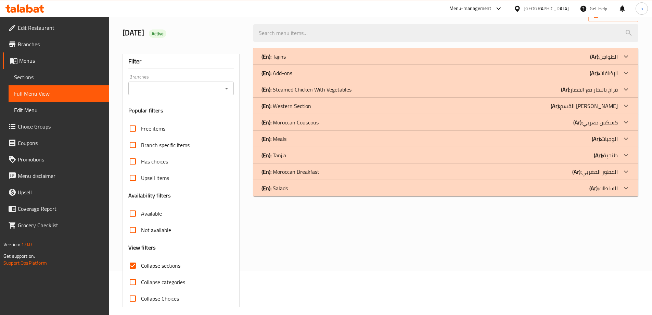
scroll to position [50, 0]
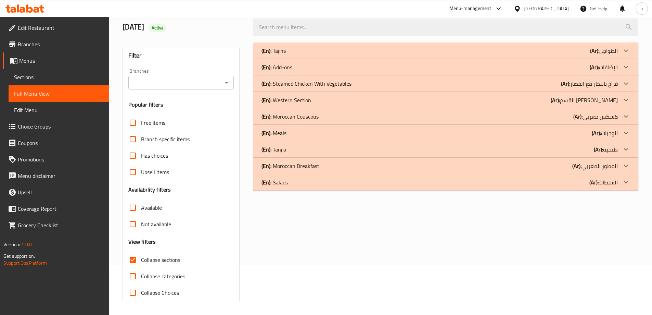
click at [133, 261] on input "Collapse sections" at bounding box center [133, 259] width 16 height 16
checkbox input "false"
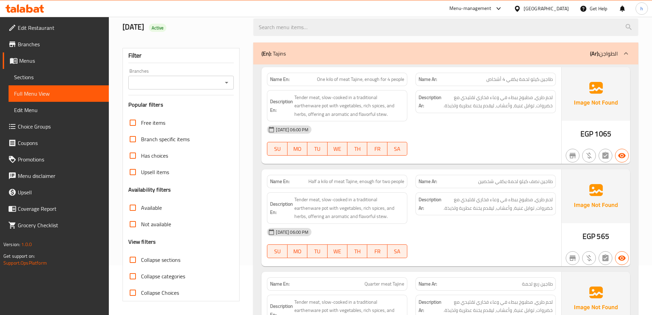
click at [485, 147] on div "[DATE] 06:00 PM SU MO TU WE TH FR SA" at bounding box center [411, 140] width 297 height 38
click at [465, 137] on div "[DATE] 06:00 PM" at bounding box center [411, 129] width 297 height 16
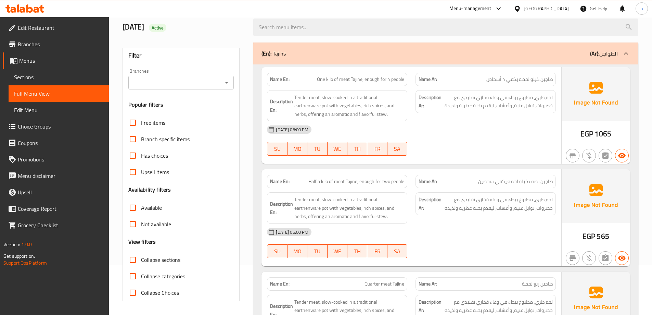
click at [429, 128] on div "[DATE] 06:00 PM" at bounding box center [411, 129] width 297 height 16
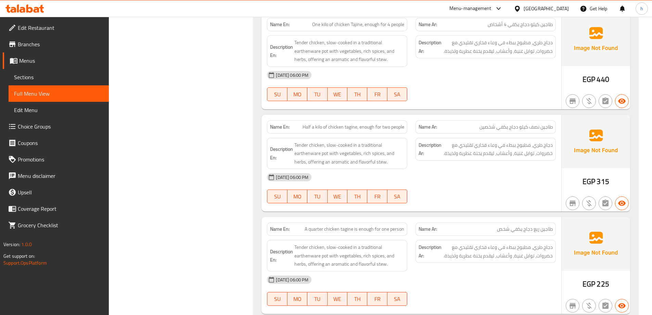
scroll to position [377, 0]
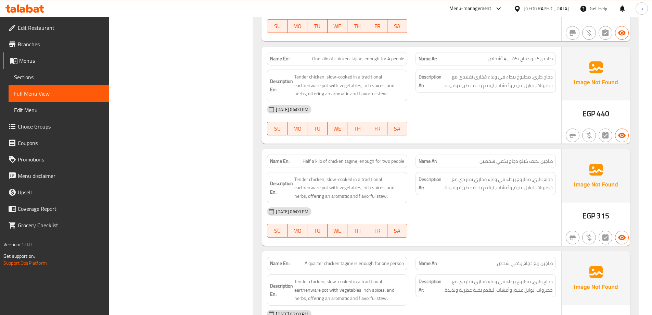
click at [492, 213] on div "[DATE] 06:00 PM" at bounding box center [411, 211] width 297 height 16
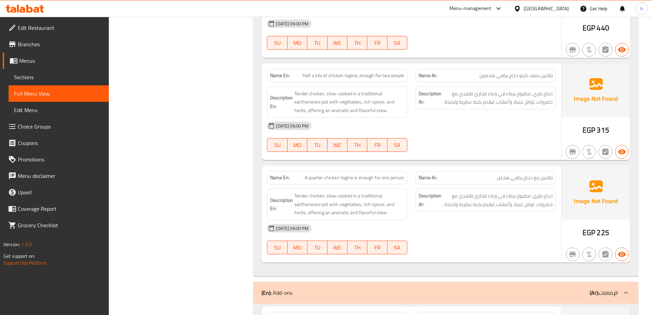
scroll to position [479, 0]
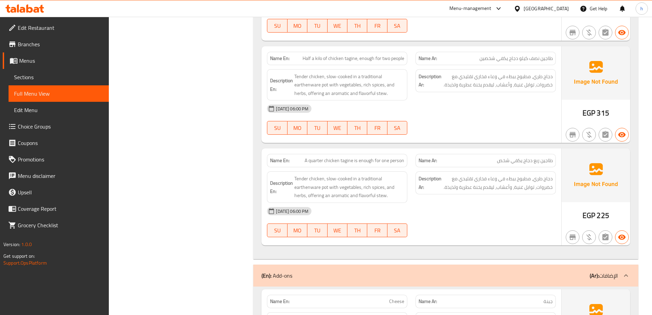
click at [508, 214] on div "[DATE] 06:00 PM" at bounding box center [411, 211] width 297 height 16
click at [494, 112] on div "[DATE] 06:00 PM" at bounding box center [411, 108] width 297 height 16
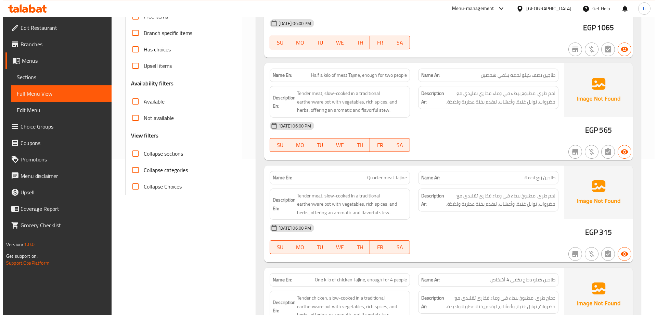
scroll to position [0, 0]
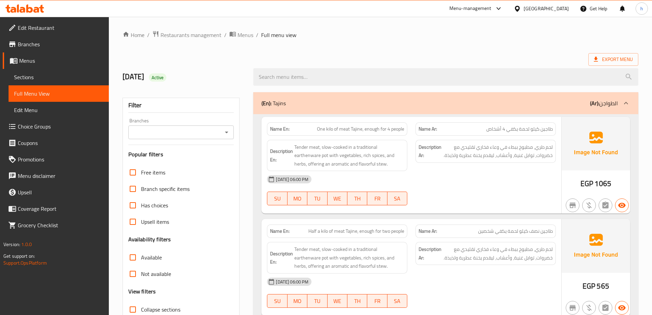
click at [541, 17] on div at bounding box center [326, 17] width 652 height 0
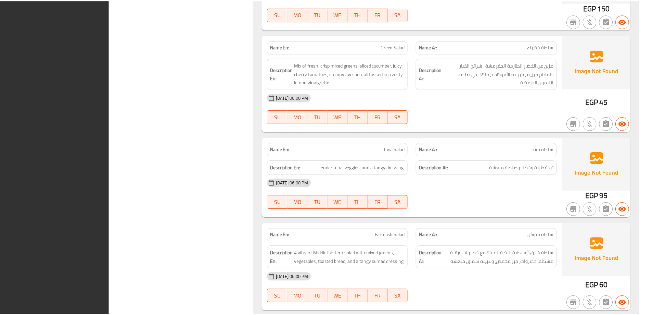
scroll to position [5423, 0]
